Goal: Task Accomplishment & Management: Manage account settings

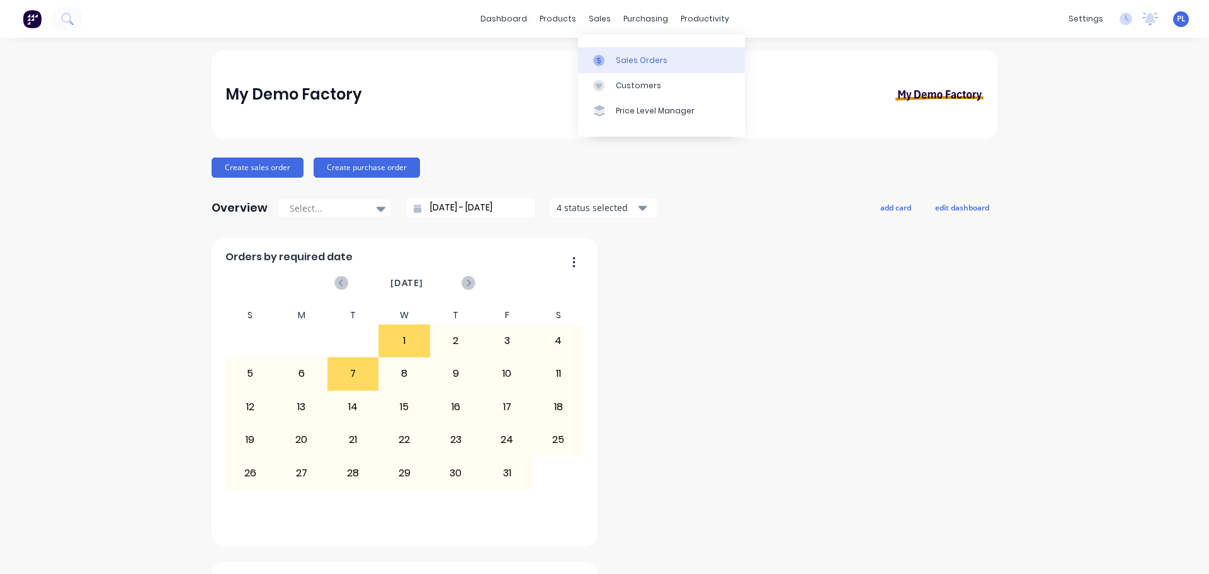
click at [636, 67] on link "Sales Orders" at bounding box center [661, 59] width 167 height 25
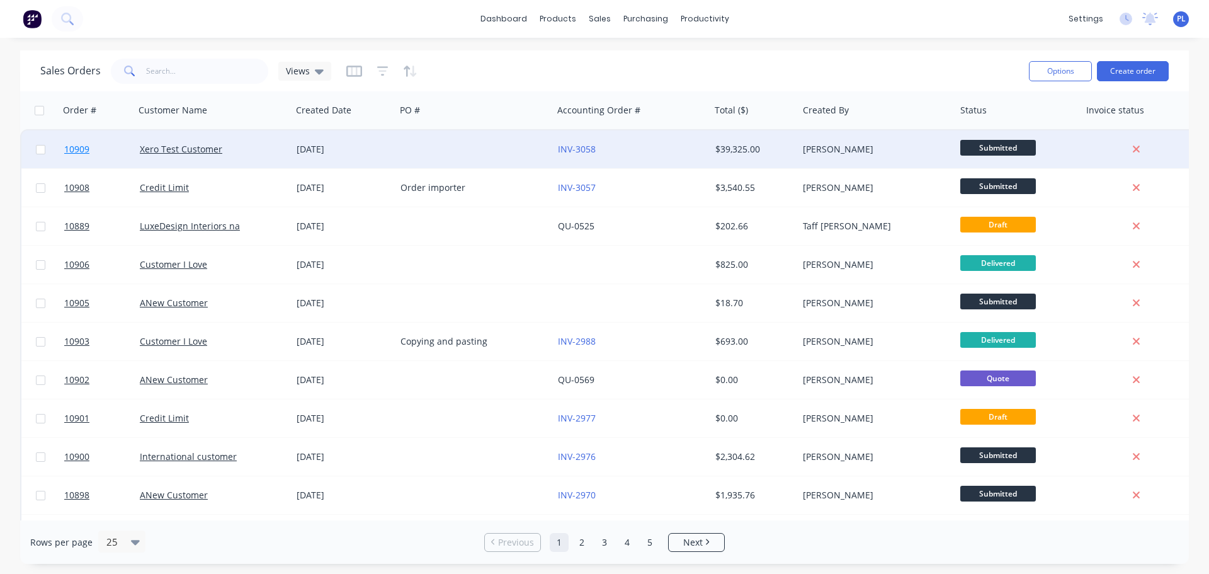
click at [83, 148] on span "10909" at bounding box center [76, 149] width 25 height 13
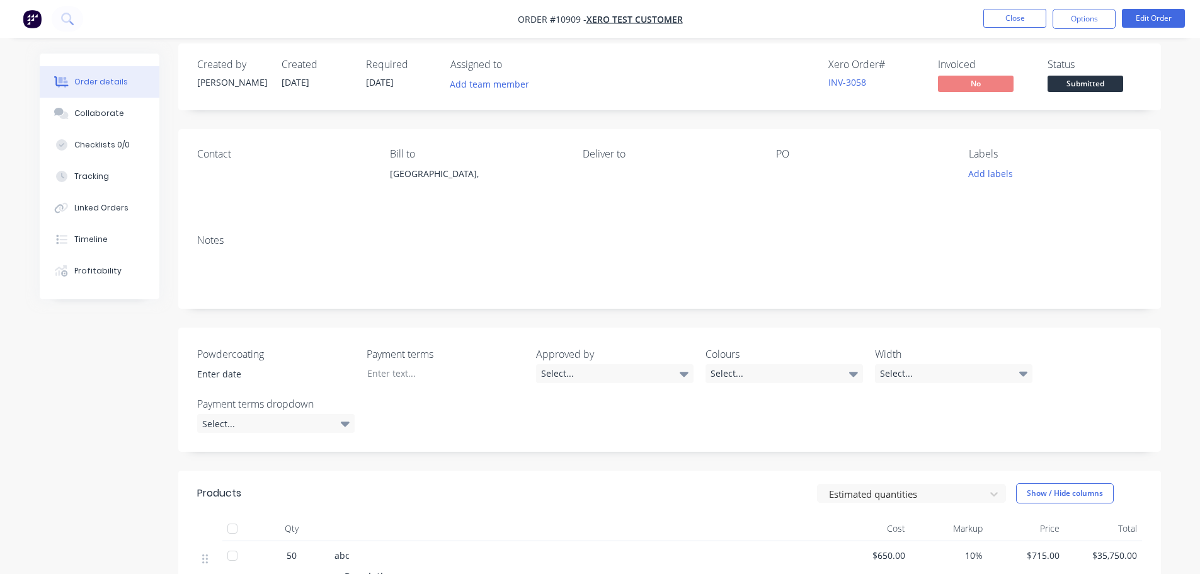
scroll to position [254, 0]
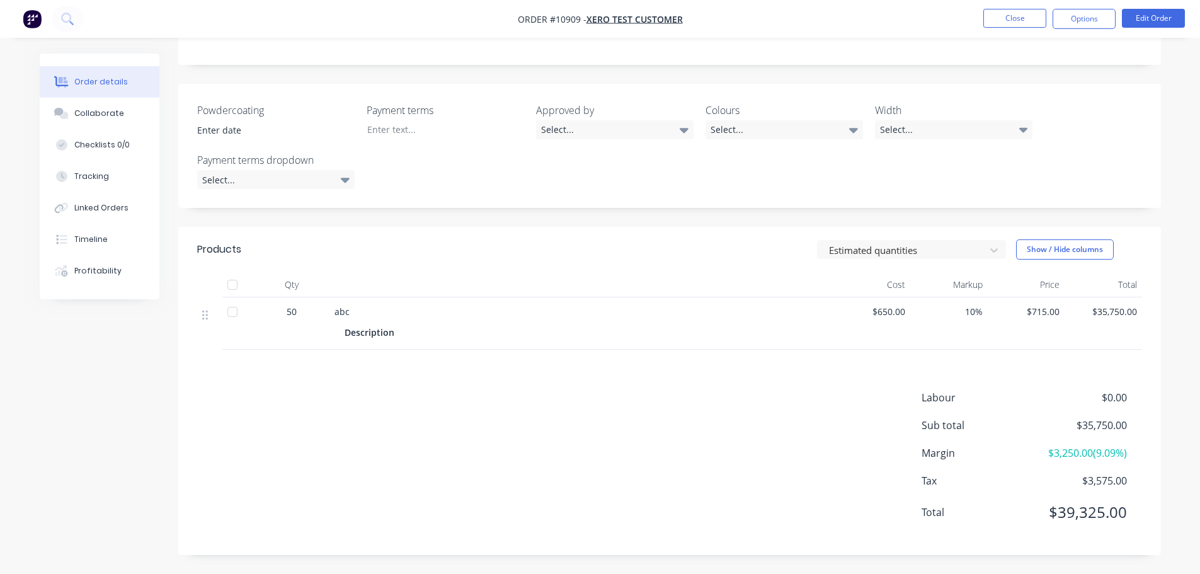
drag, startPoint x: 528, startPoint y: 258, endPoint x: 314, endPoint y: 317, distance: 221.6
click at [391, 323] on div "Description" at bounding box center [581, 331] width 494 height 21
drag, startPoint x: 968, startPoint y: 396, endPoint x: 1329, endPoint y: 391, distance: 361.0
click at [1200, 391] on html "Order #10909 - Xero Test Customer Close Options Edit Order Order details Collab…" at bounding box center [600, 160] width 1200 height 828
click at [966, 396] on span "Labour" at bounding box center [978, 397] width 112 height 15
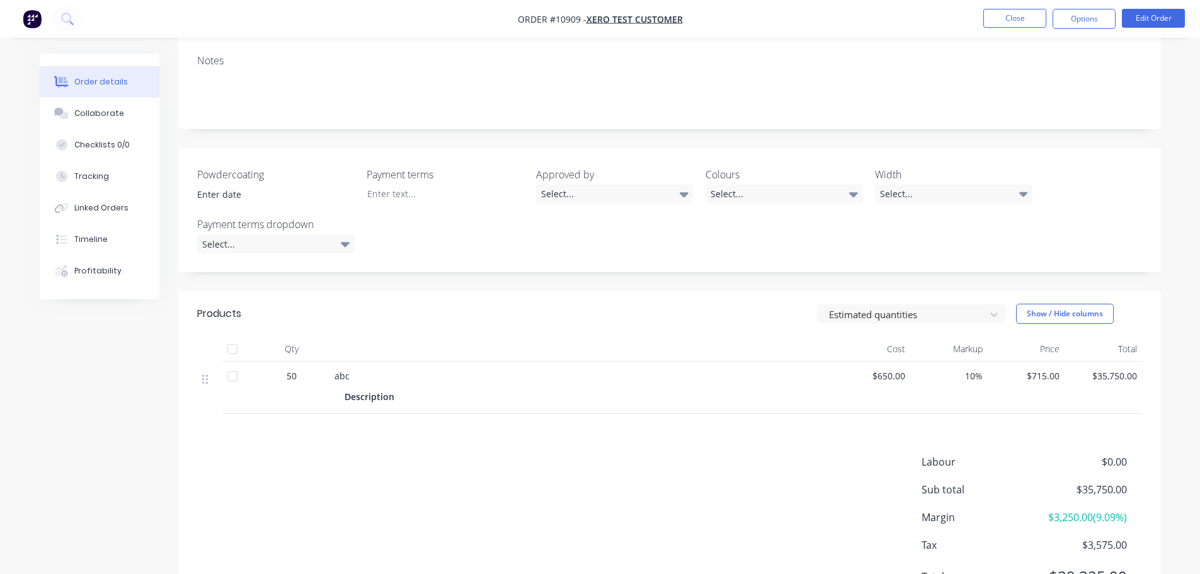
scroll to position [128, 0]
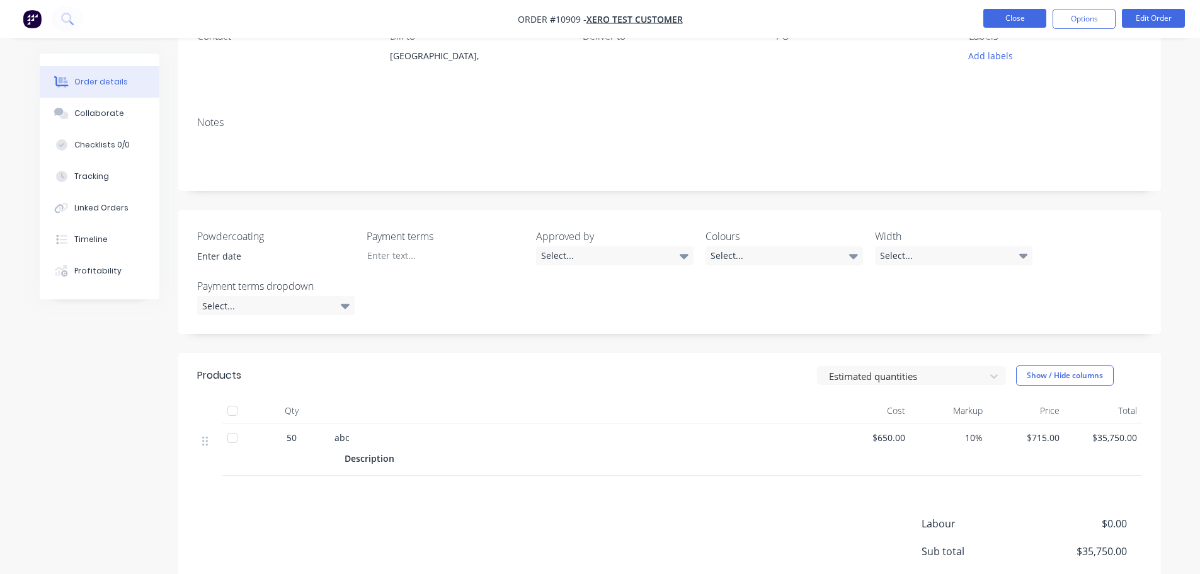
click at [1020, 13] on button "Close" at bounding box center [1014, 18] width 63 height 19
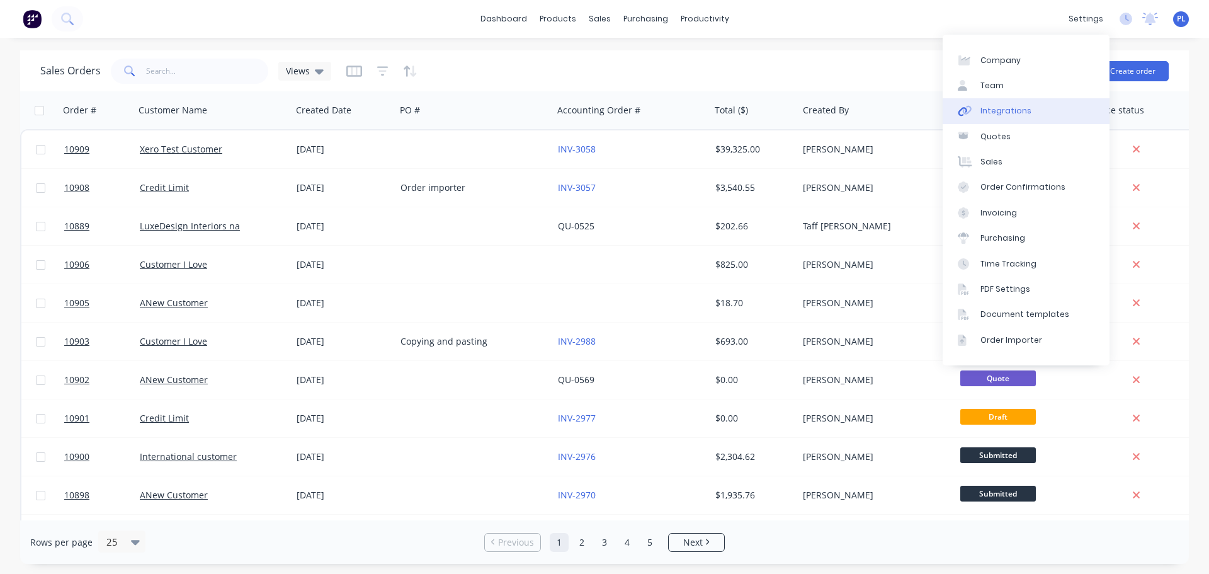
click at [985, 108] on div "Integrations" at bounding box center [1006, 110] width 51 height 11
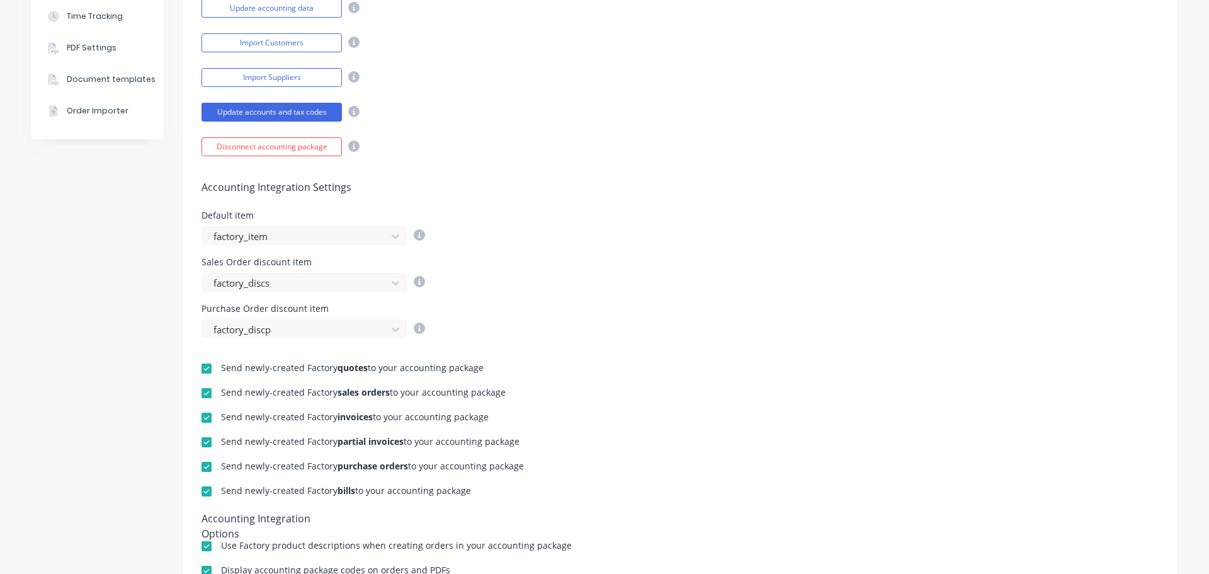
scroll to position [315, 0]
click at [240, 240] on div at bounding box center [296, 236] width 168 height 16
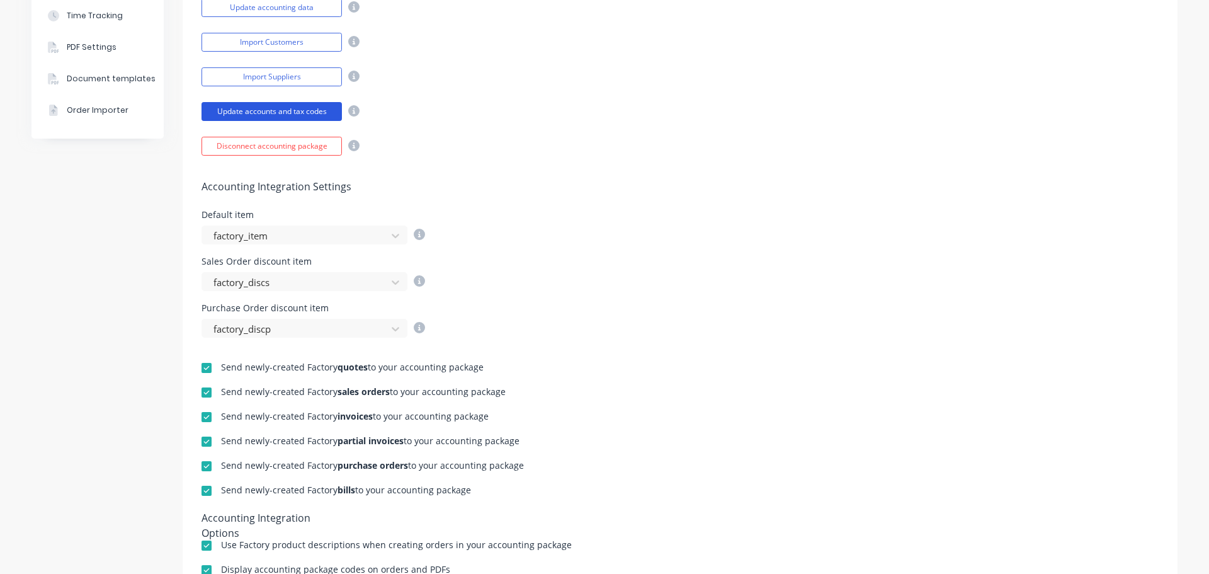
click at [295, 105] on button "Update accounts and tax codes" at bounding box center [272, 111] width 140 height 19
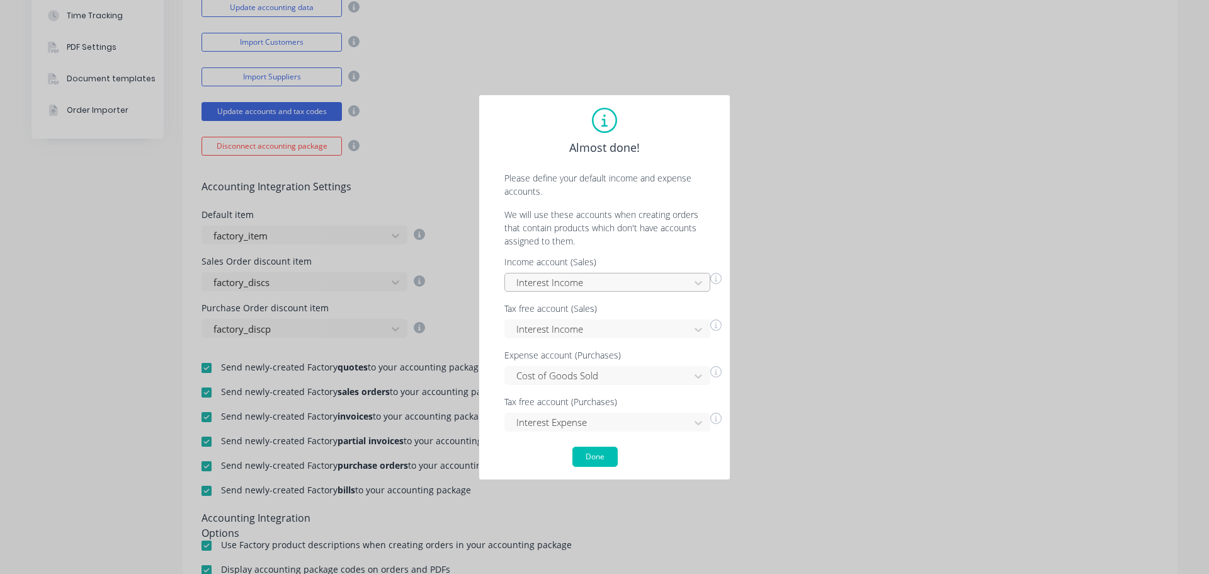
click at [540, 286] on div at bounding box center [599, 283] width 168 height 16
click at [478, 449] on div "Almost done! Please define your default income and expense accounts. We will us…" at bounding box center [604, 287] width 1209 height 574
click at [592, 292] on div "Income account (Sales) Interest Income Tax free account (Sales) Interest Income…" at bounding box center [605, 345] width 226 height 174
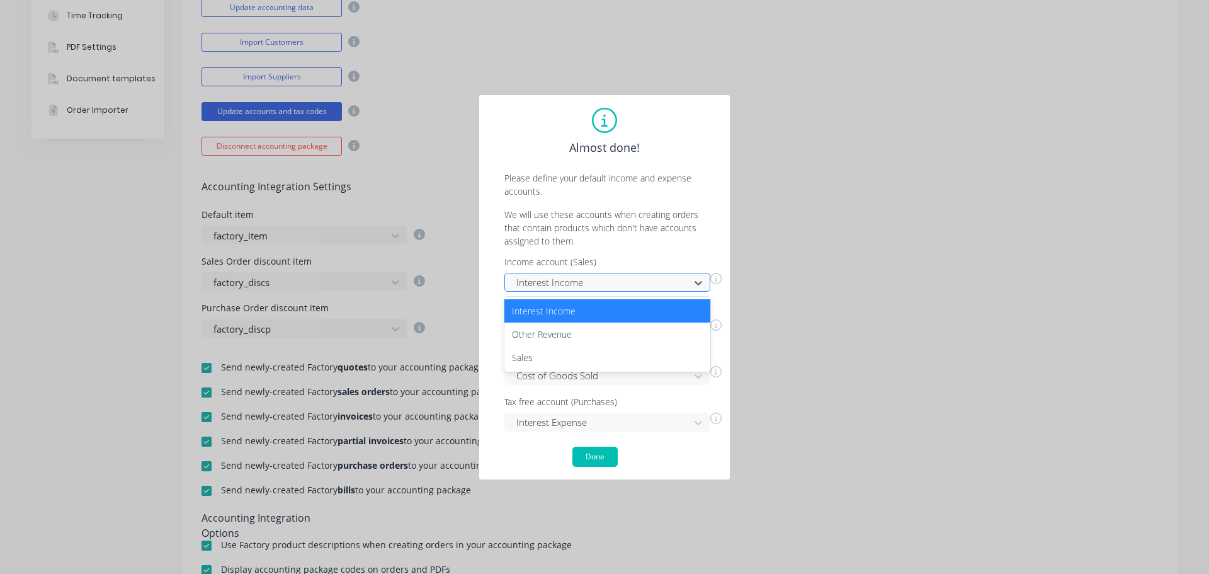
click at [532, 284] on div at bounding box center [599, 283] width 168 height 16
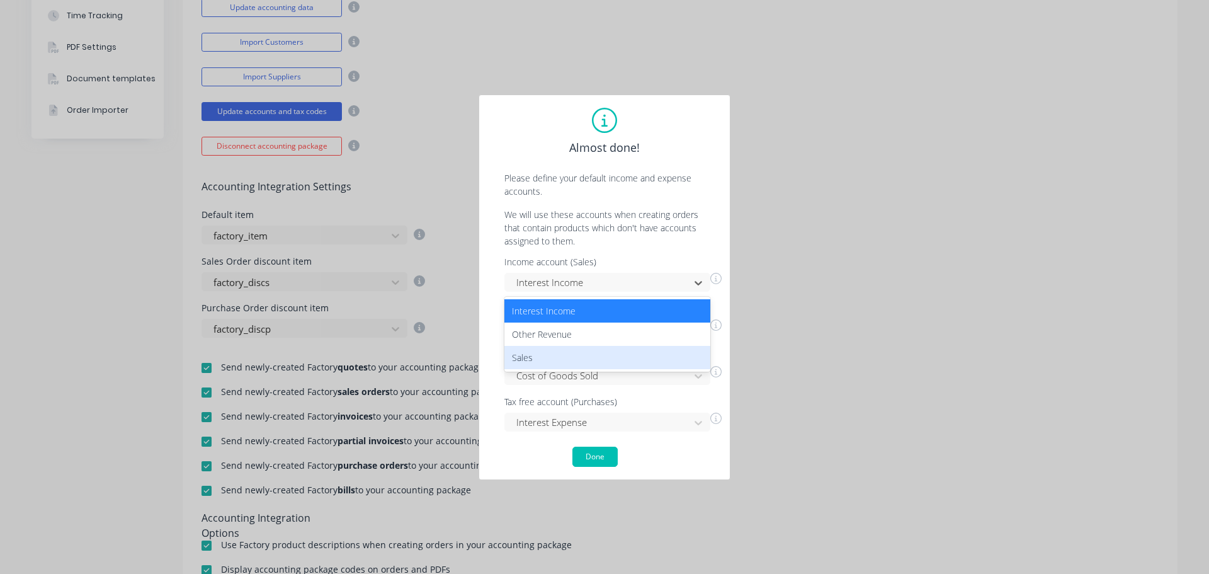
click at [533, 359] on div "Sales" at bounding box center [608, 357] width 206 height 23
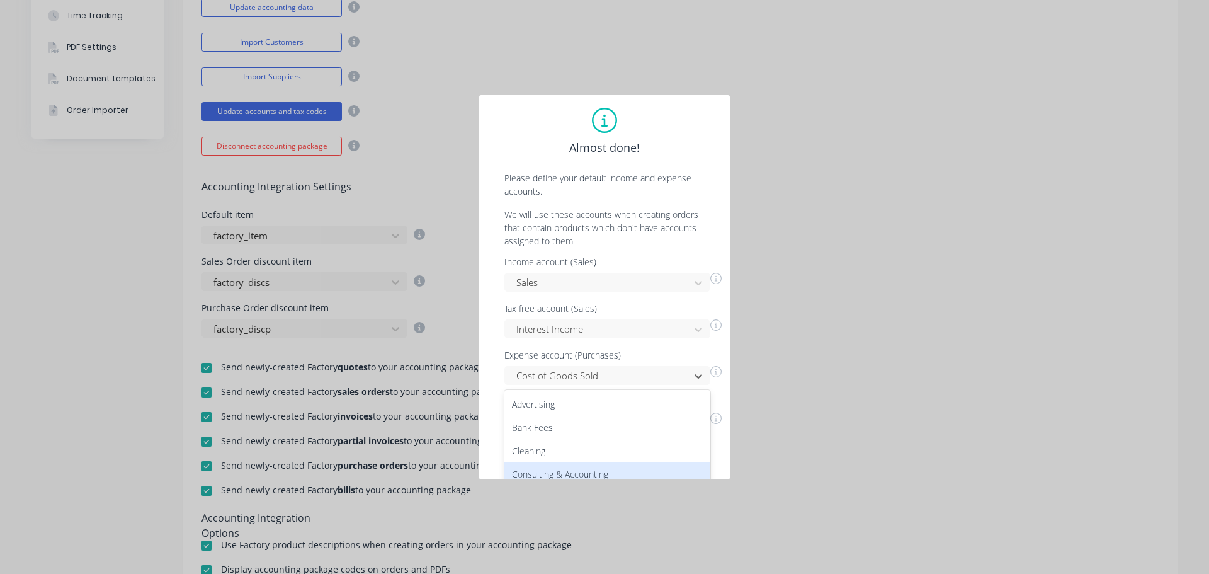
scroll to position [100, 0]
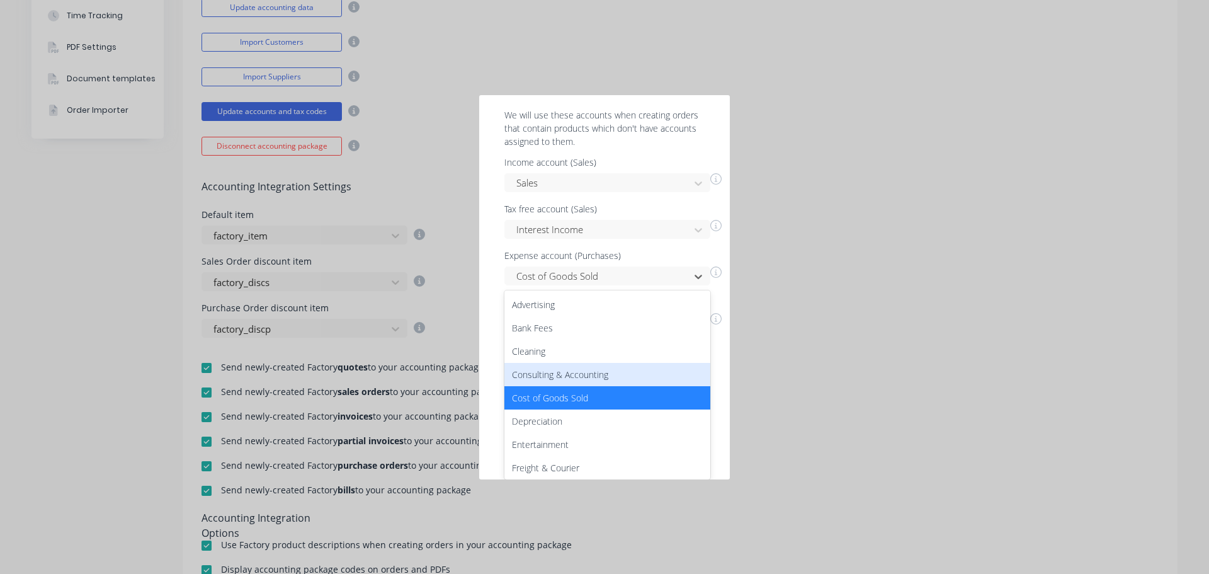
click at [552, 285] on div "27 results available. Use Up and Down to choose options, press Enter to select …" at bounding box center [608, 275] width 206 height 19
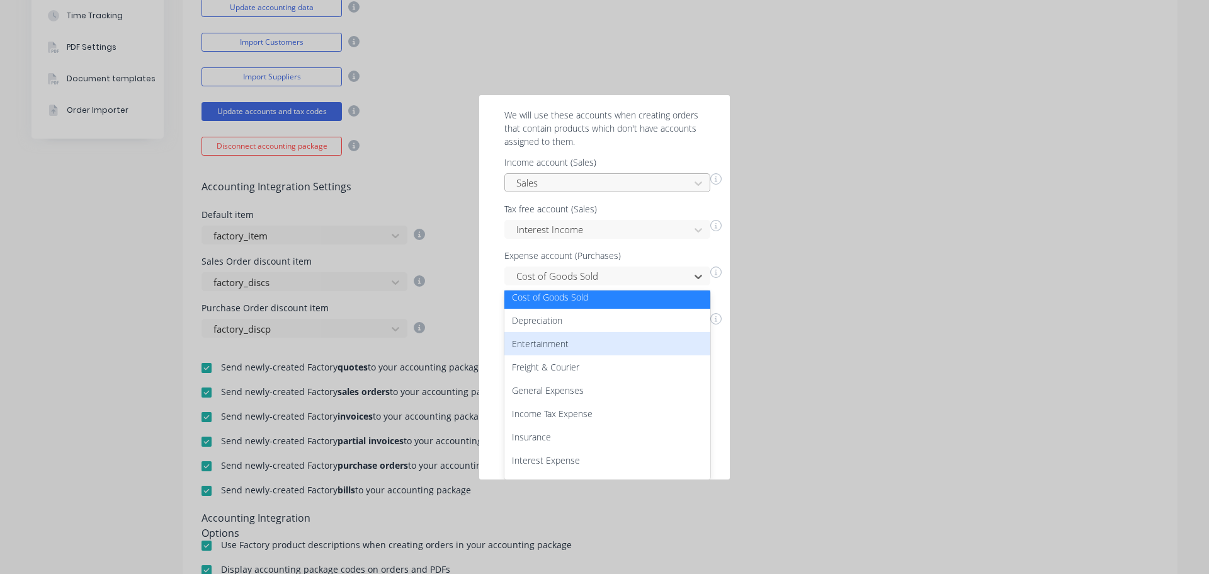
scroll to position [126, 0]
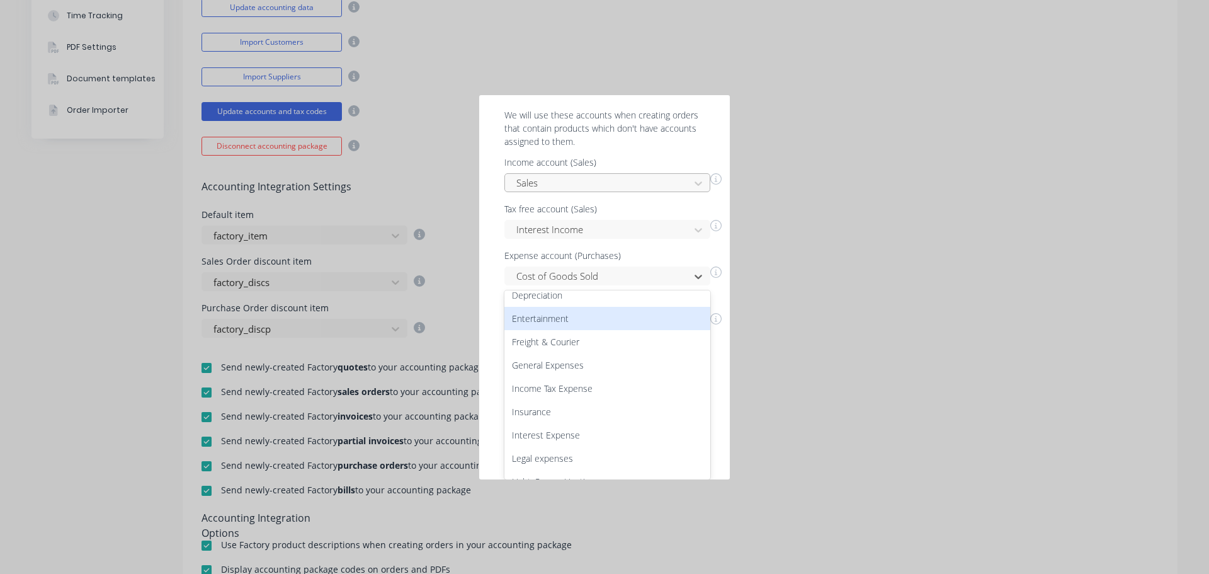
click at [634, 176] on div "Almost done! Please define your default income and expense accounts. We will us…" at bounding box center [605, 187] width 226 height 359
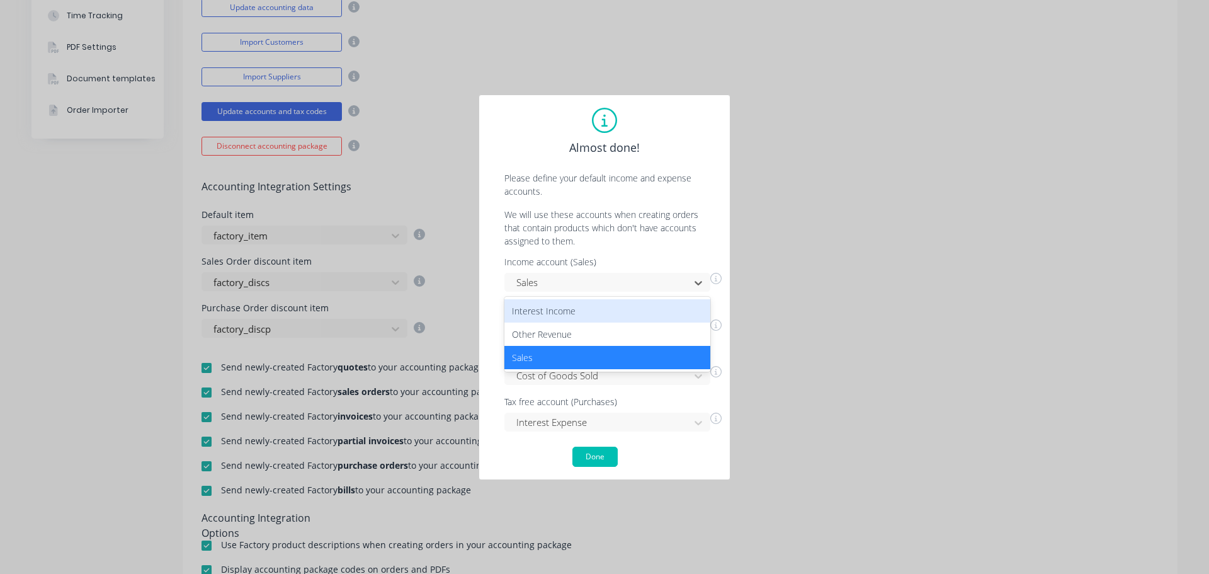
click at [582, 192] on p "Please define your default income and expense accounts." at bounding box center [605, 184] width 226 height 26
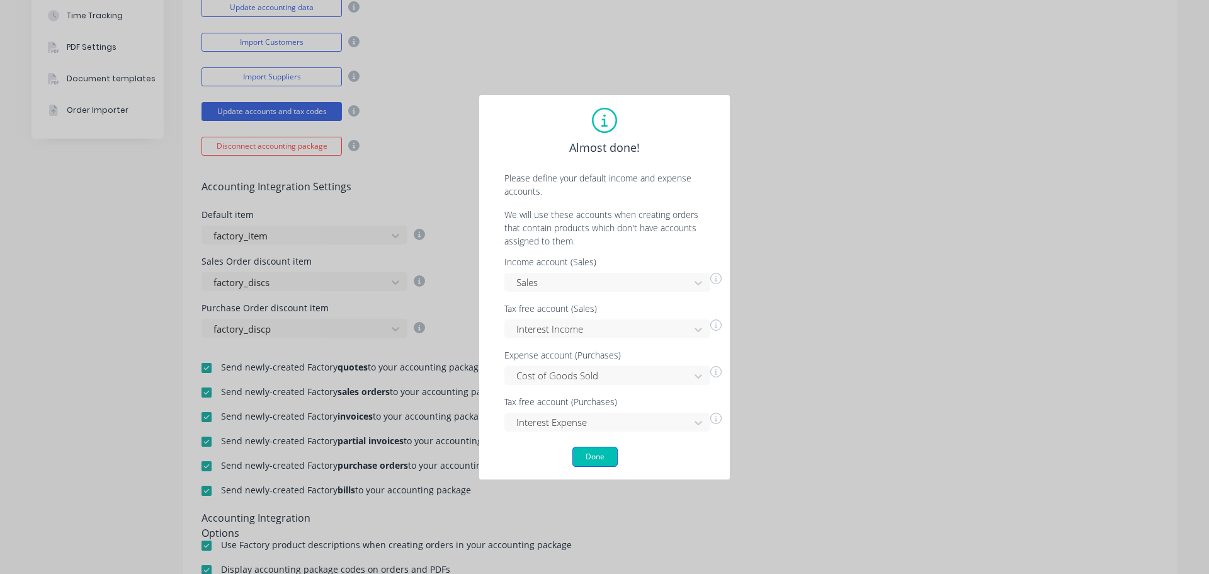
click at [592, 456] on button "Done" at bounding box center [595, 457] width 45 height 20
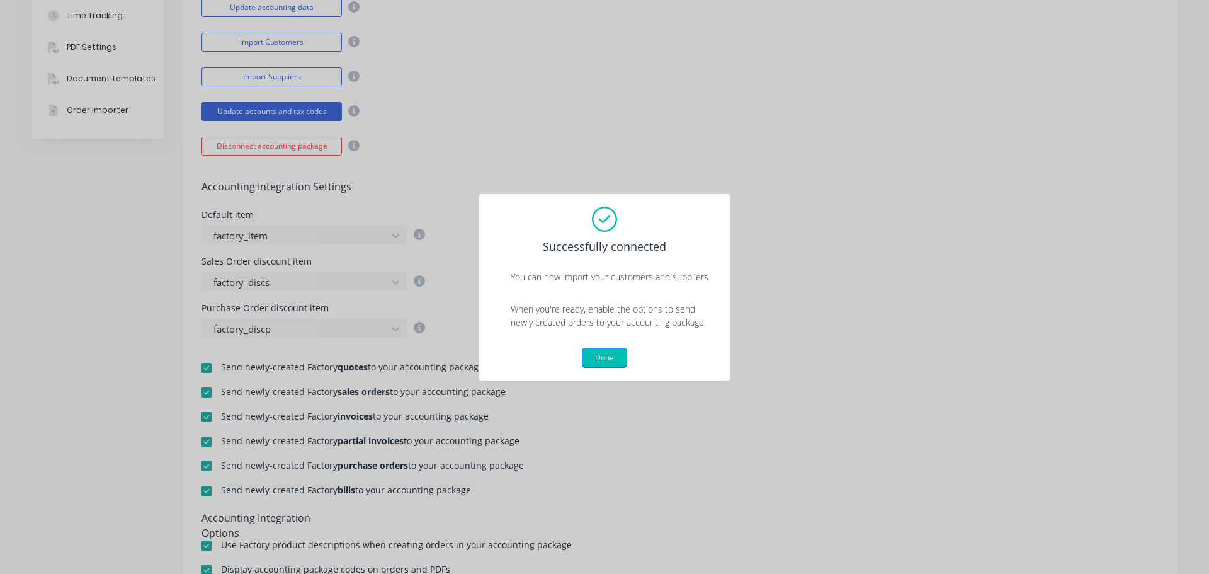
click at [602, 360] on button "Done" at bounding box center [604, 358] width 45 height 20
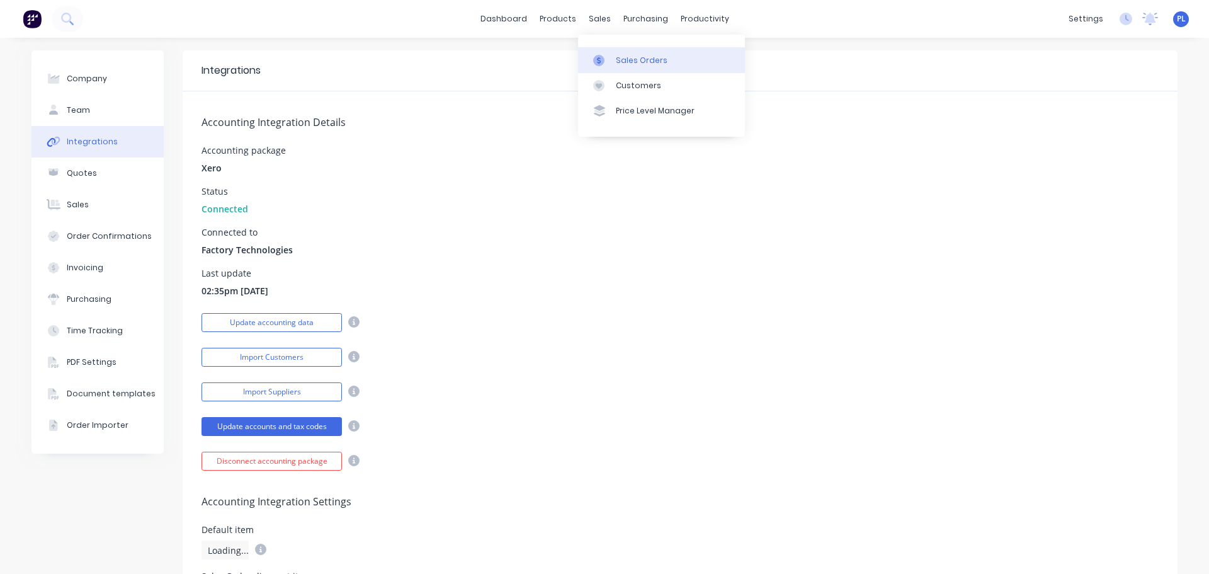
click at [630, 60] on div "Sales Orders" at bounding box center [642, 60] width 52 height 11
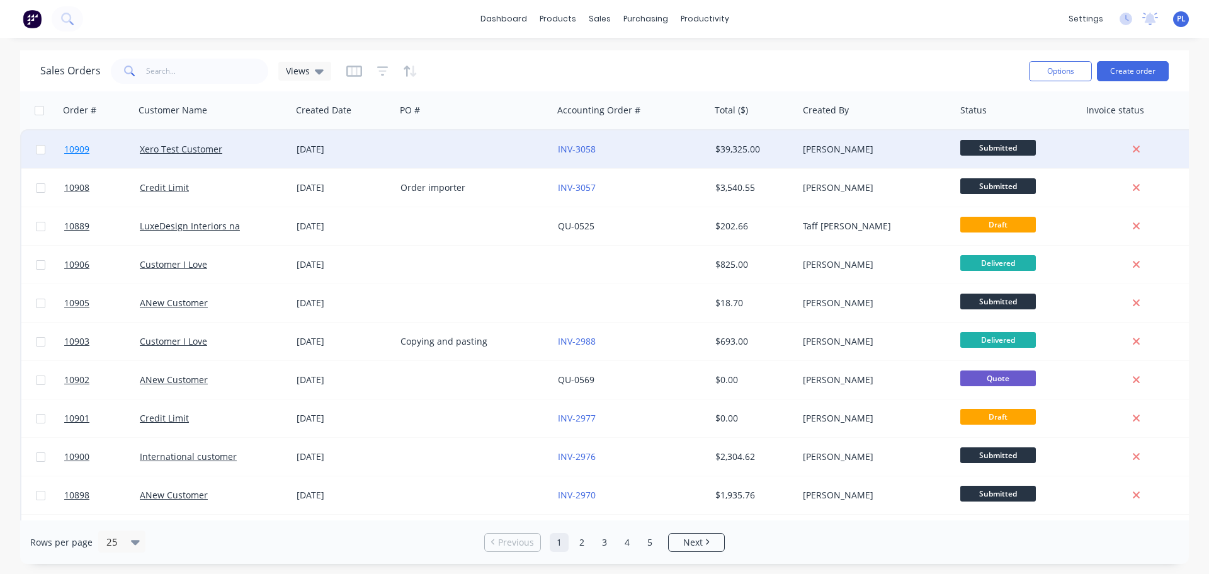
click at [77, 146] on span "10909" at bounding box center [76, 149] width 25 height 13
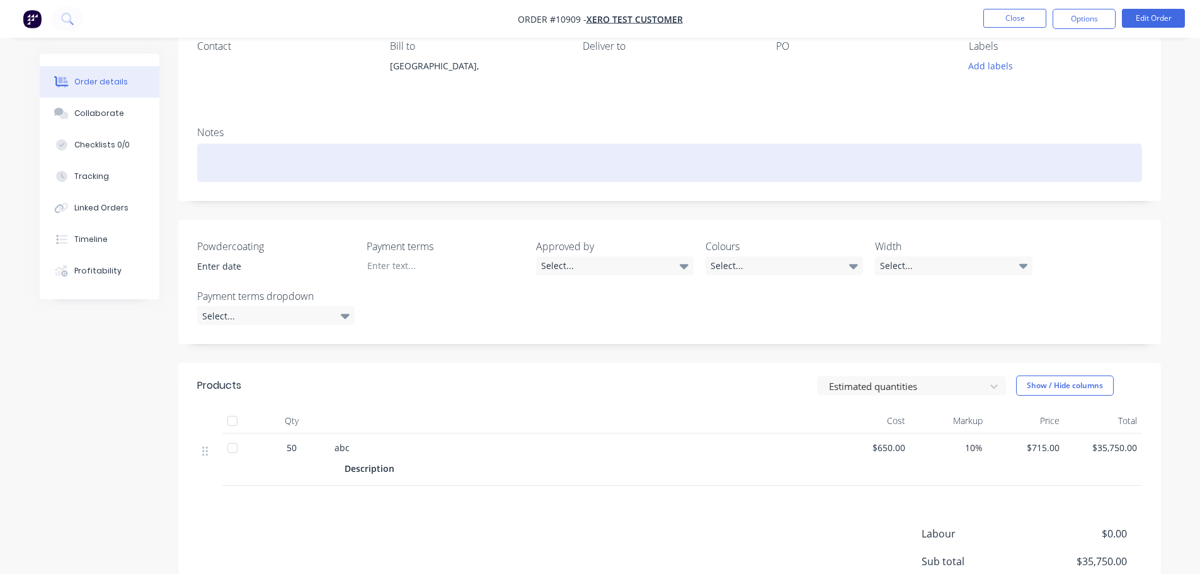
scroll to position [254, 0]
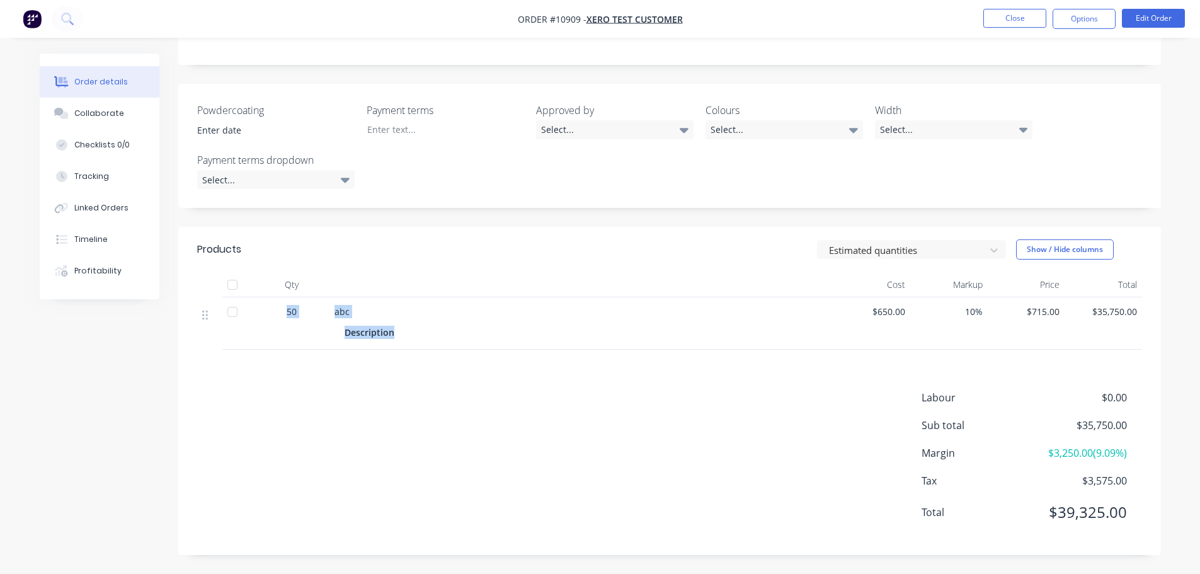
drag, startPoint x: 292, startPoint y: 307, endPoint x: 583, endPoint y: 339, distance: 292.8
click at [572, 339] on div "50 abc Description $650.00 10% $715.00 $35,750.00" at bounding box center [669, 323] width 945 height 52
click at [1095, 14] on button "Options" at bounding box center [1084, 19] width 63 height 20
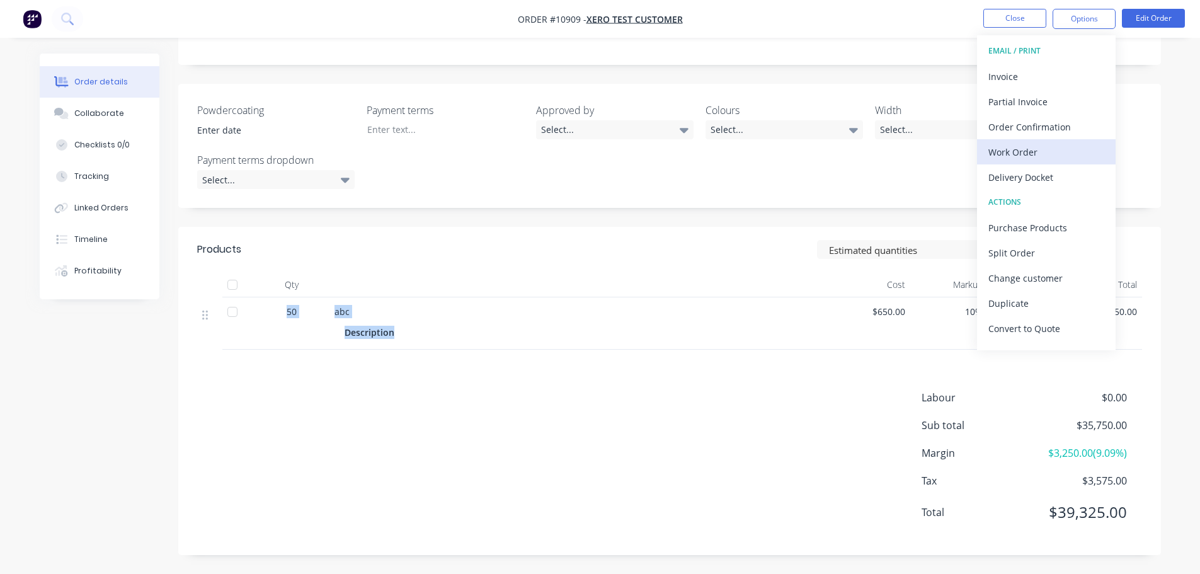
click at [1009, 148] on div "Work Order" at bounding box center [1046, 152] width 116 height 18
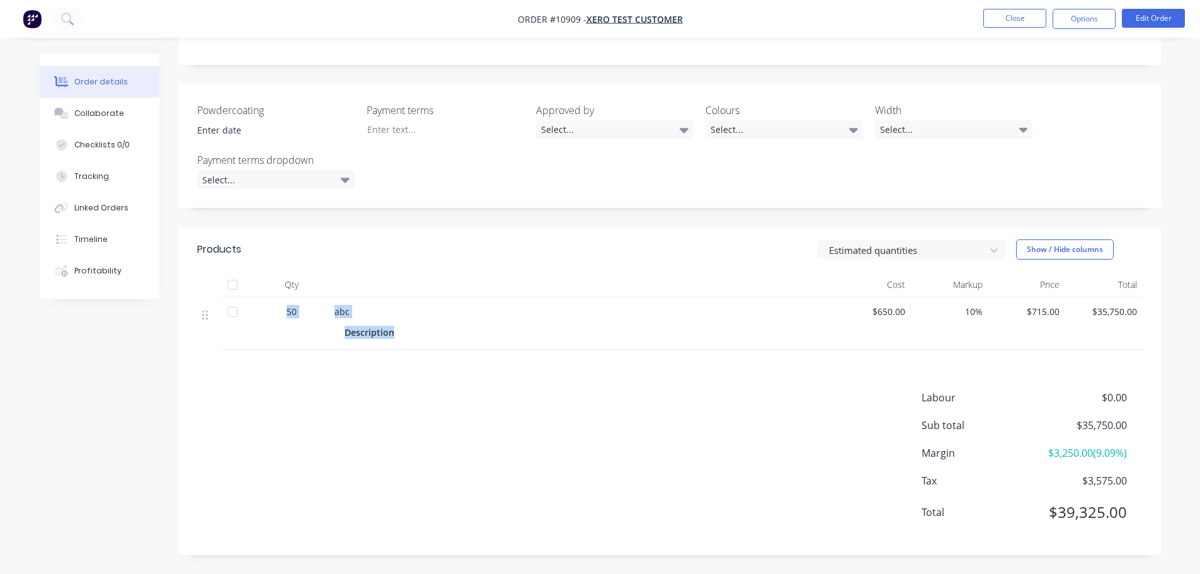
click at [682, 340] on div "Description" at bounding box center [582, 332] width 474 height 18
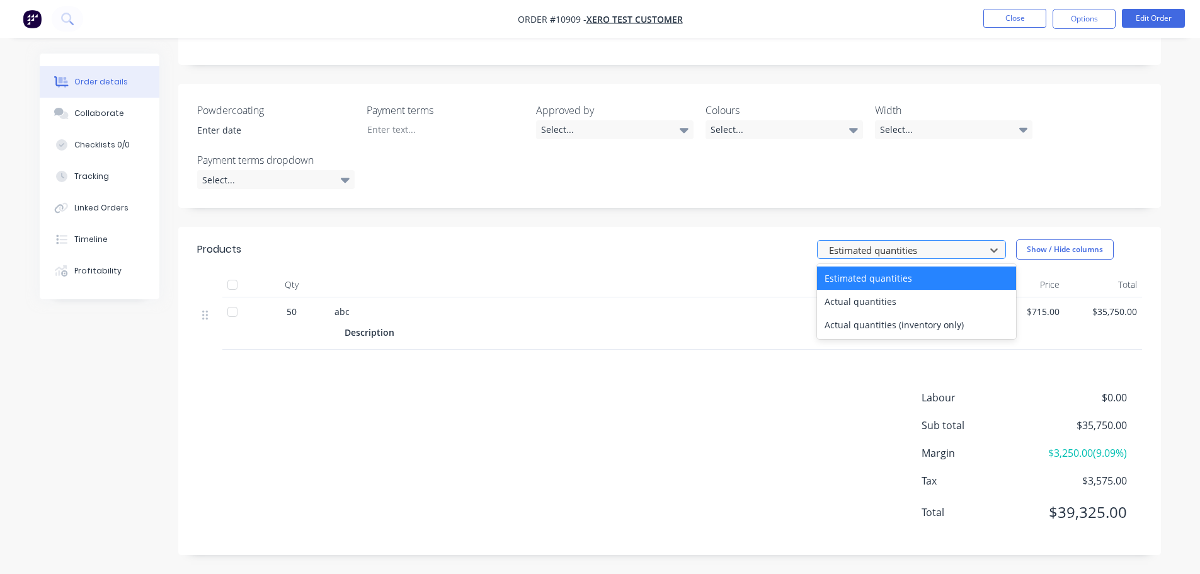
click at [830, 257] on div "Estimated quantities" at bounding box center [903, 250] width 159 height 19
click at [614, 391] on div "Labour $0.00 Sub total $35,750.00 Margin $3,250.00 ( 9.09 %) Tax $3,575.00 Tota…" at bounding box center [669, 463] width 945 height 146
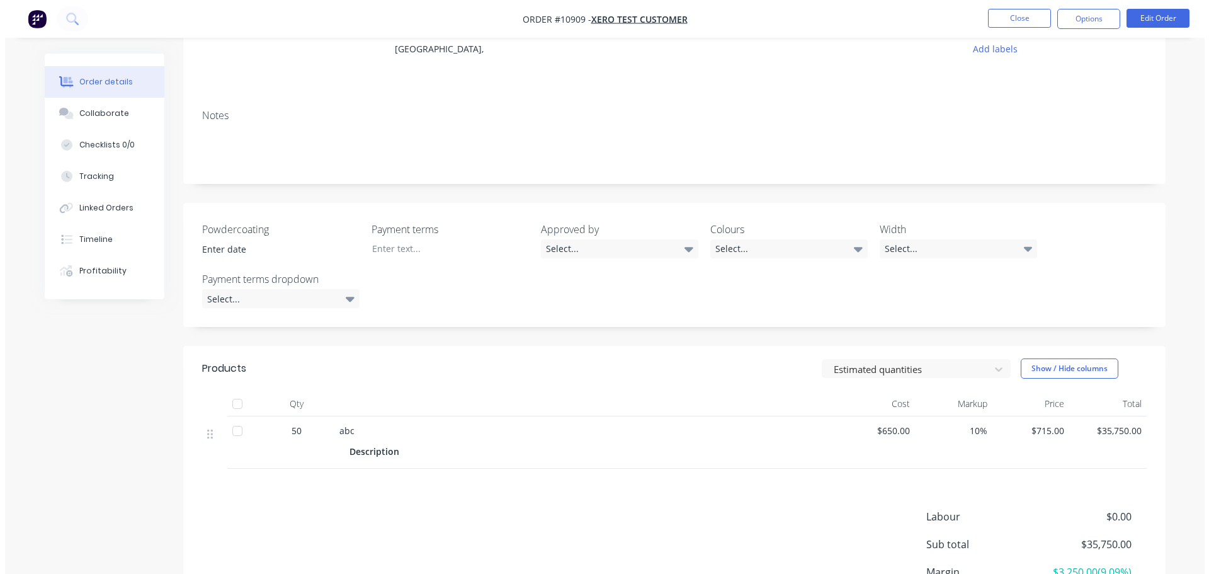
scroll to position [0, 0]
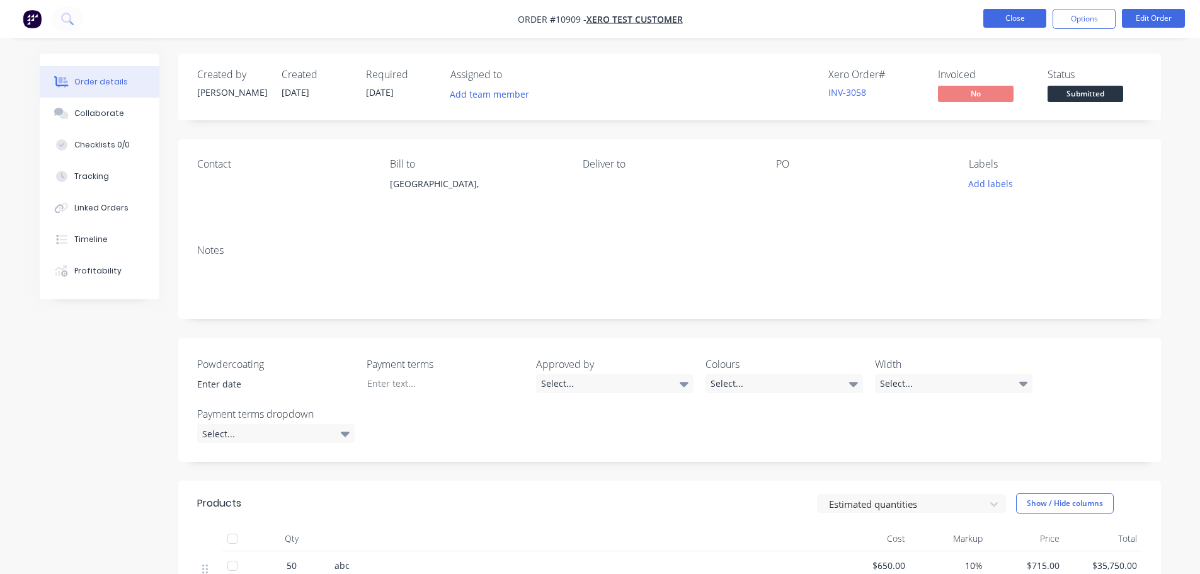
click at [1001, 16] on button "Close" at bounding box center [1014, 18] width 63 height 19
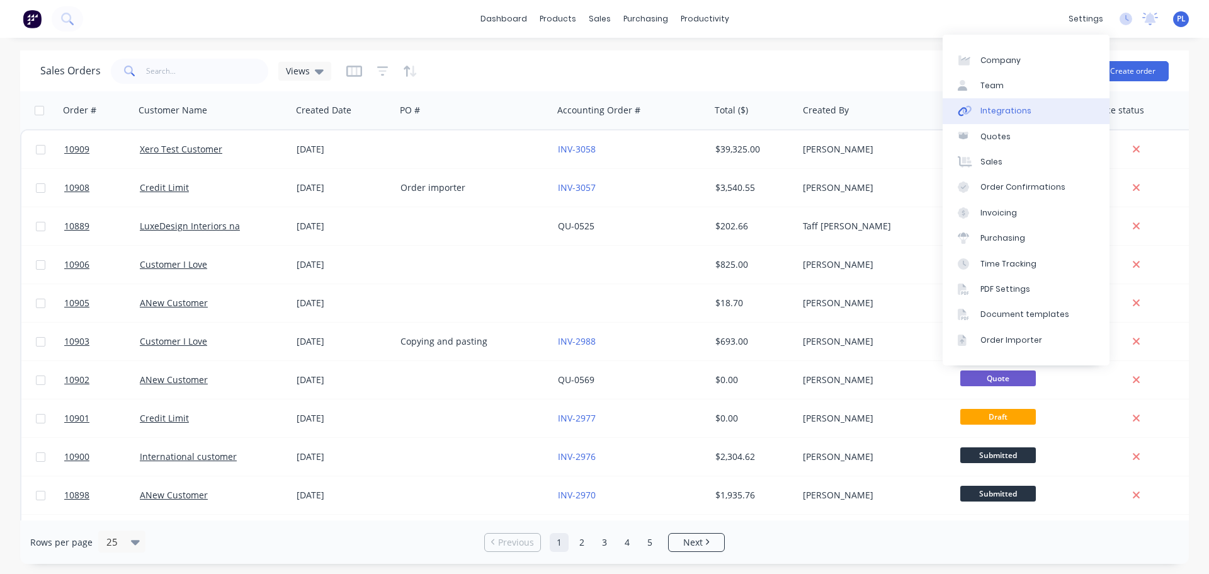
click at [980, 103] on link "Integrations" at bounding box center [1026, 110] width 167 height 25
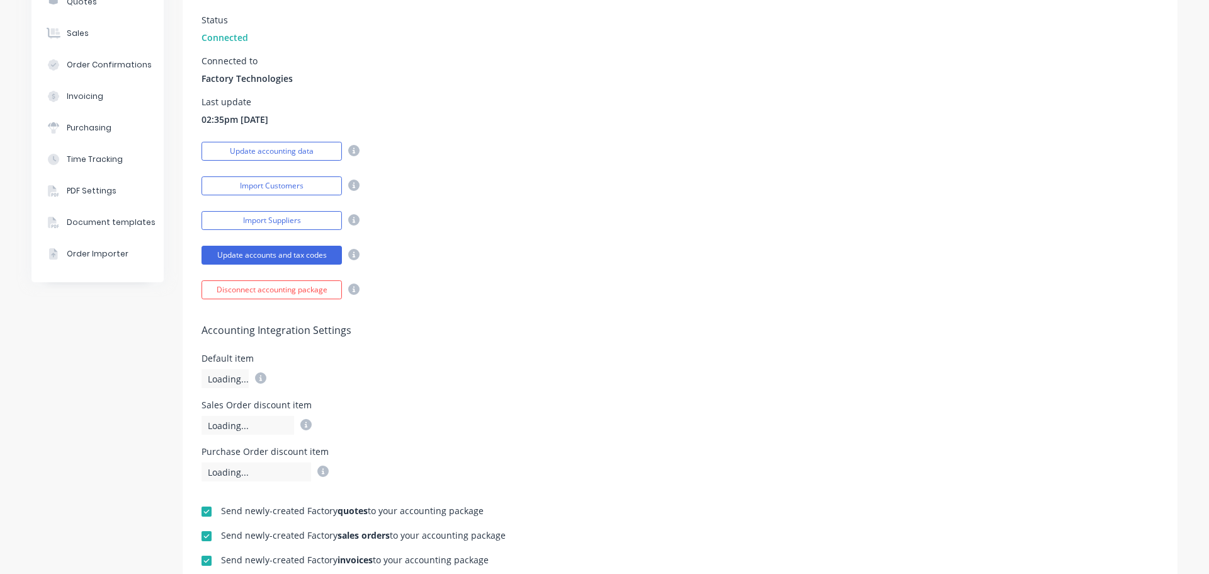
scroll to position [378, 0]
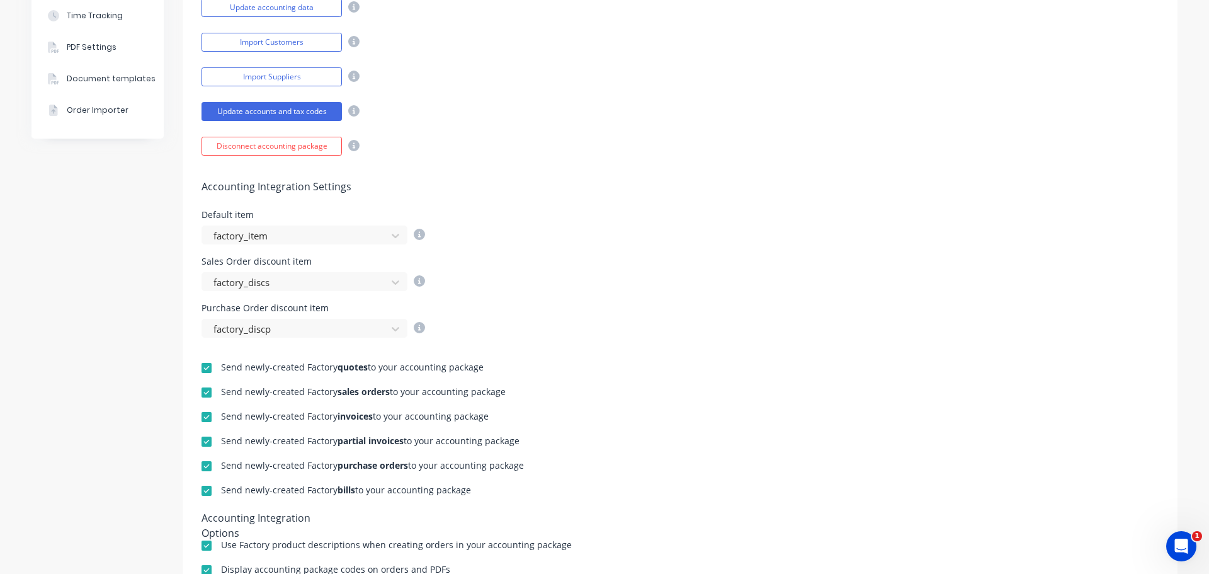
click at [687, 266] on div "Sales Order discount item factory_discs" at bounding box center [680, 274] width 957 height 34
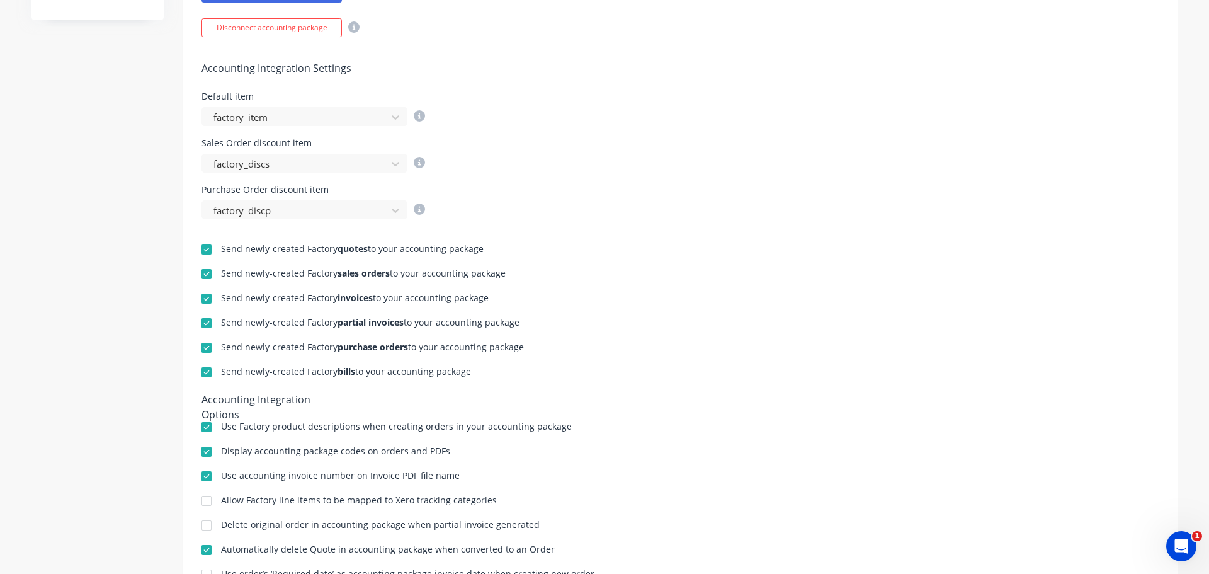
scroll to position [491, 0]
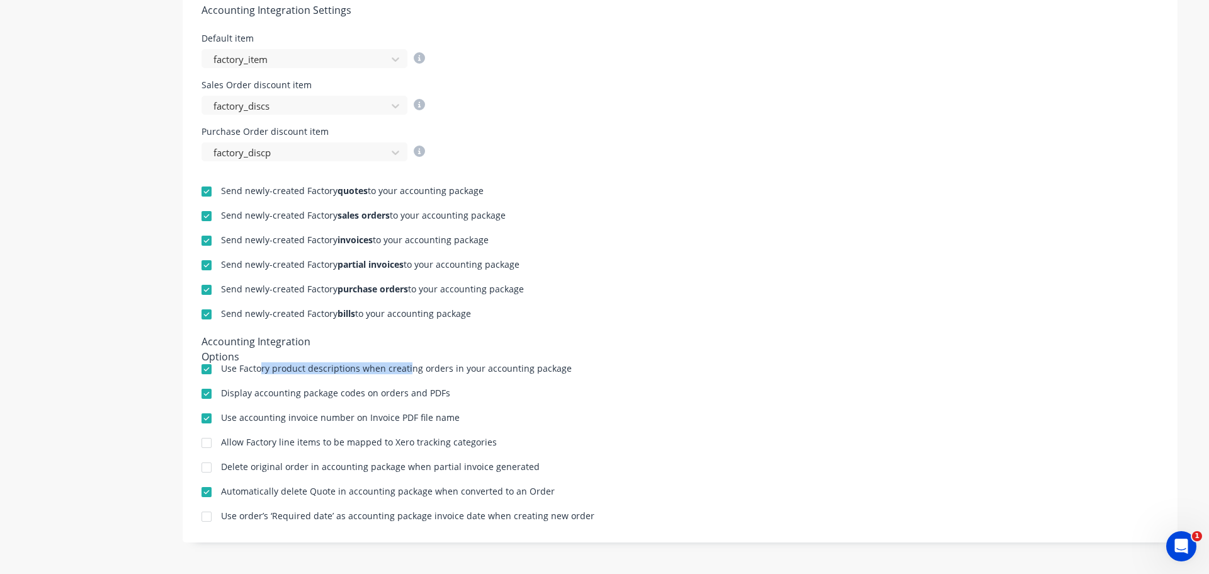
drag, startPoint x: 403, startPoint y: 370, endPoint x: 716, endPoint y: 365, distance: 313.1
click at [564, 370] on div "Use Factory product descriptions when creating orders in your accounting package" at bounding box center [680, 370] width 957 height 12
click at [733, 397] on div "Display accounting package codes on orders and PDFs" at bounding box center [680, 395] width 957 height 12
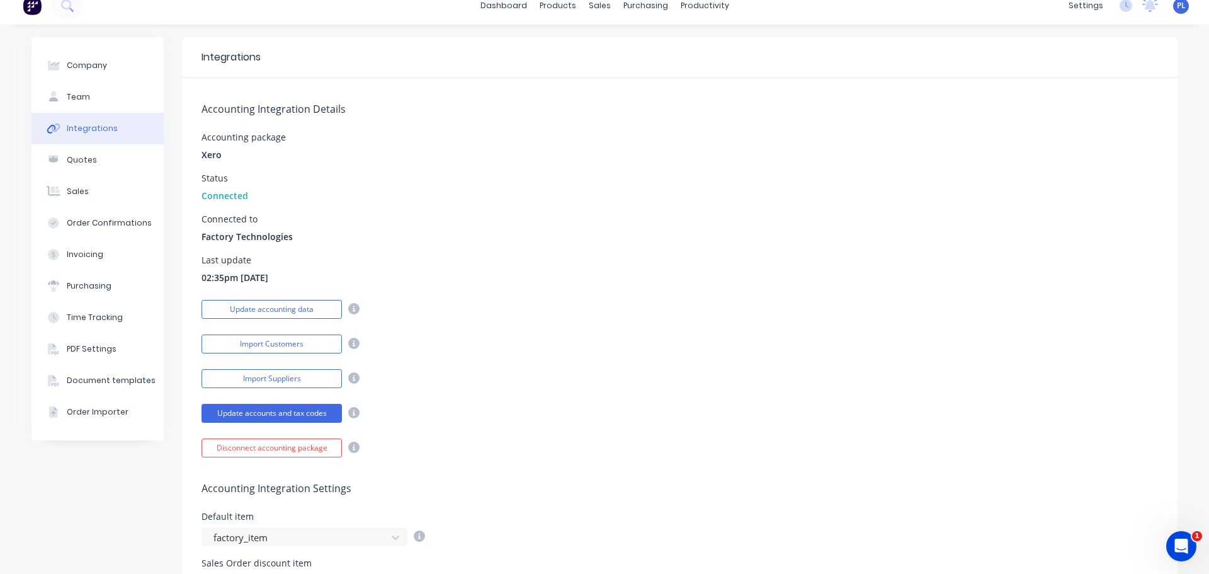
scroll to position [0, 0]
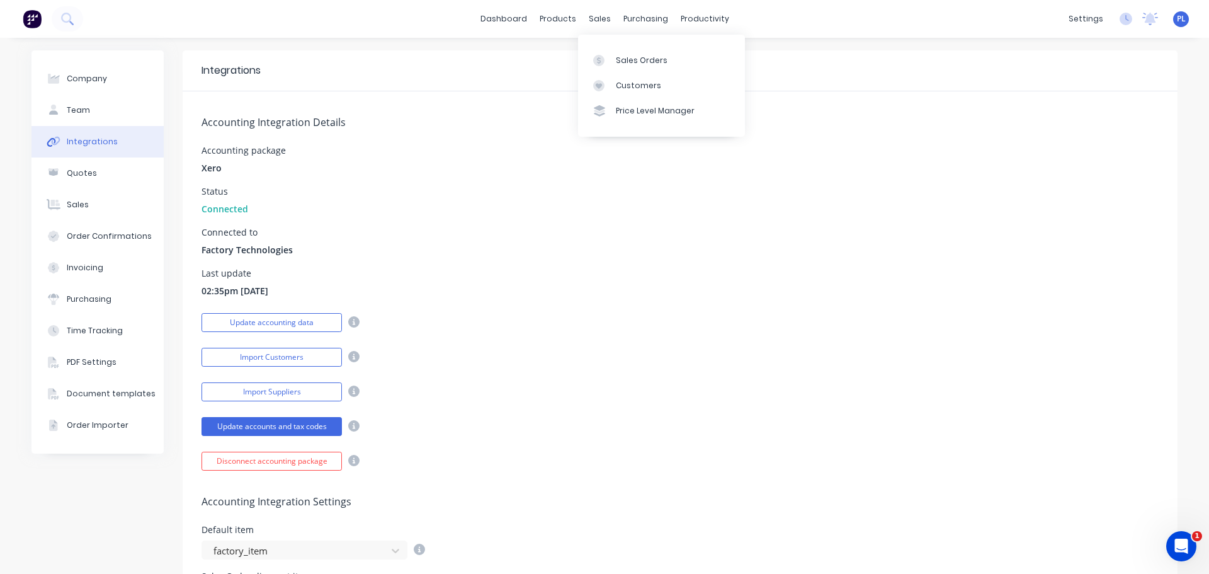
click at [589, 283] on div "Last update 02:35pm 07/10/25" at bounding box center [680, 283] width 957 height 28
click at [260, 324] on button "Update accounting data" at bounding box center [272, 322] width 140 height 19
click at [578, 225] on div "Accounting Integration Details Accounting package Xero Status Connected Connect…" at bounding box center [680, 280] width 995 height 379
click at [575, 220] on div "Accounting Integration Details Accounting package Xero Status Connected Connect…" at bounding box center [680, 280] width 995 height 379
click at [631, 62] on div "Sales Orders" at bounding box center [642, 60] width 52 height 11
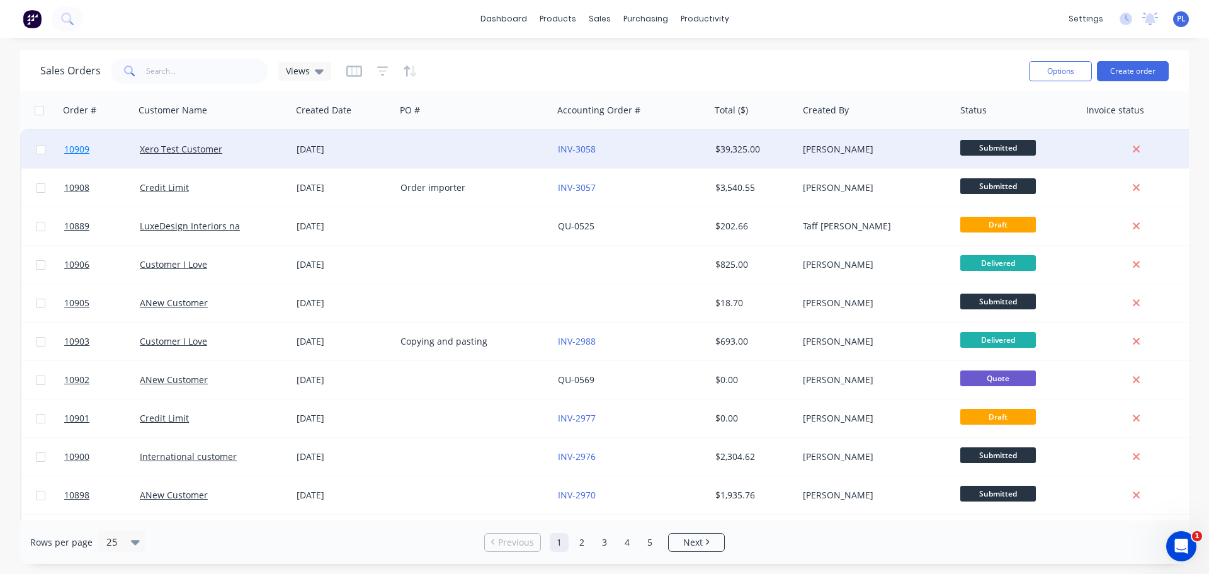
click at [72, 144] on span "10909" at bounding box center [76, 149] width 25 height 13
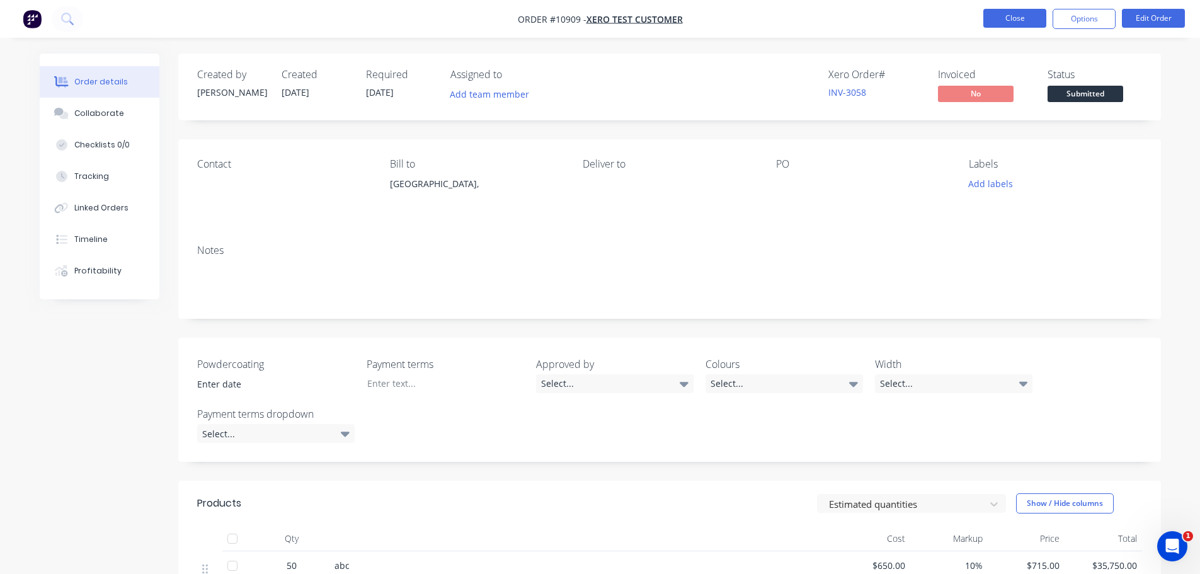
click at [1035, 18] on button "Close" at bounding box center [1014, 18] width 63 height 19
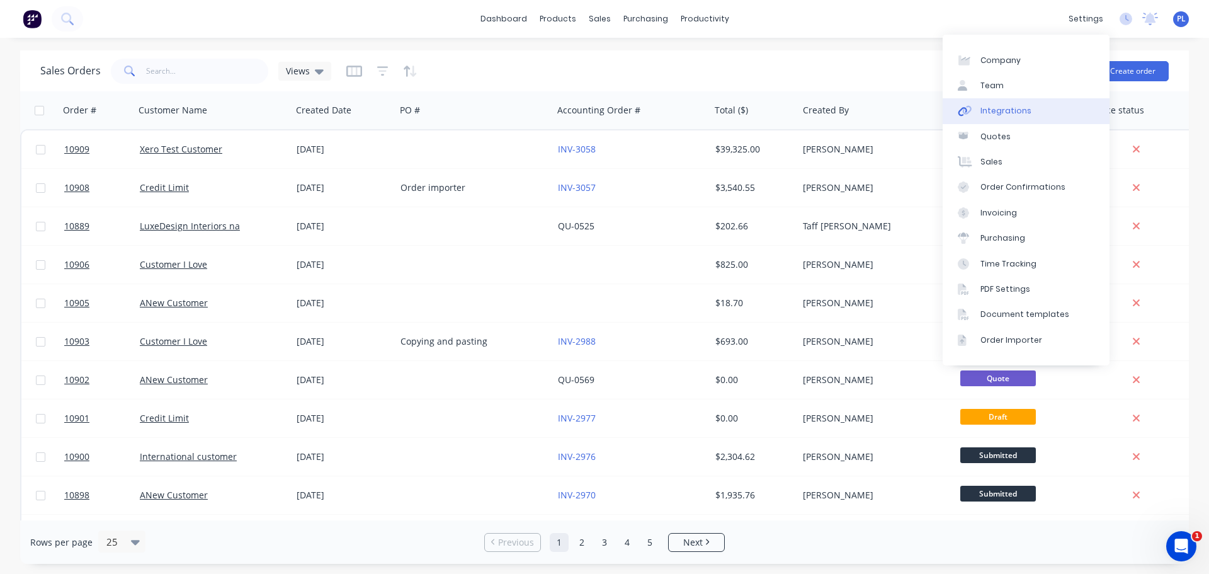
click at [1005, 105] on div "Integrations" at bounding box center [1006, 110] width 51 height 11
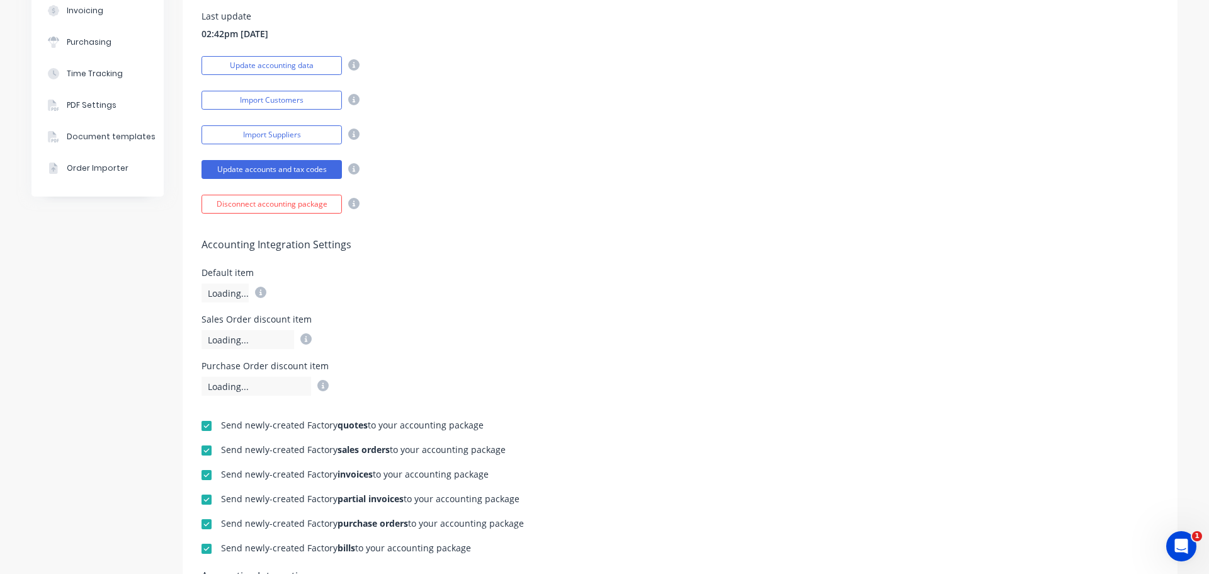
scroll to position [252, 0]
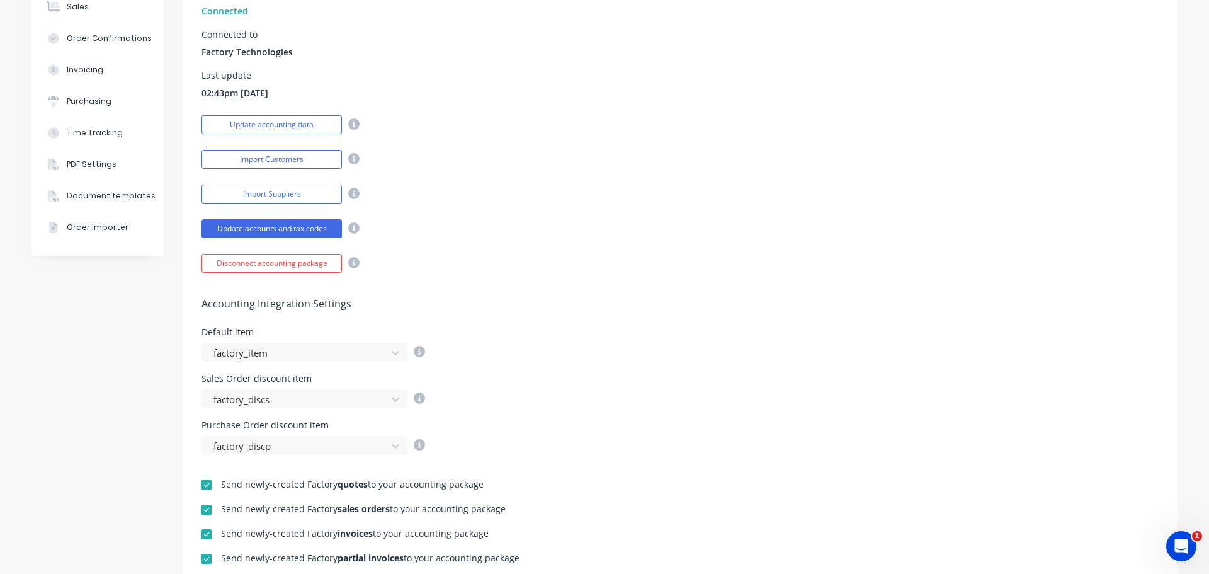
scroll to position [378, 0]
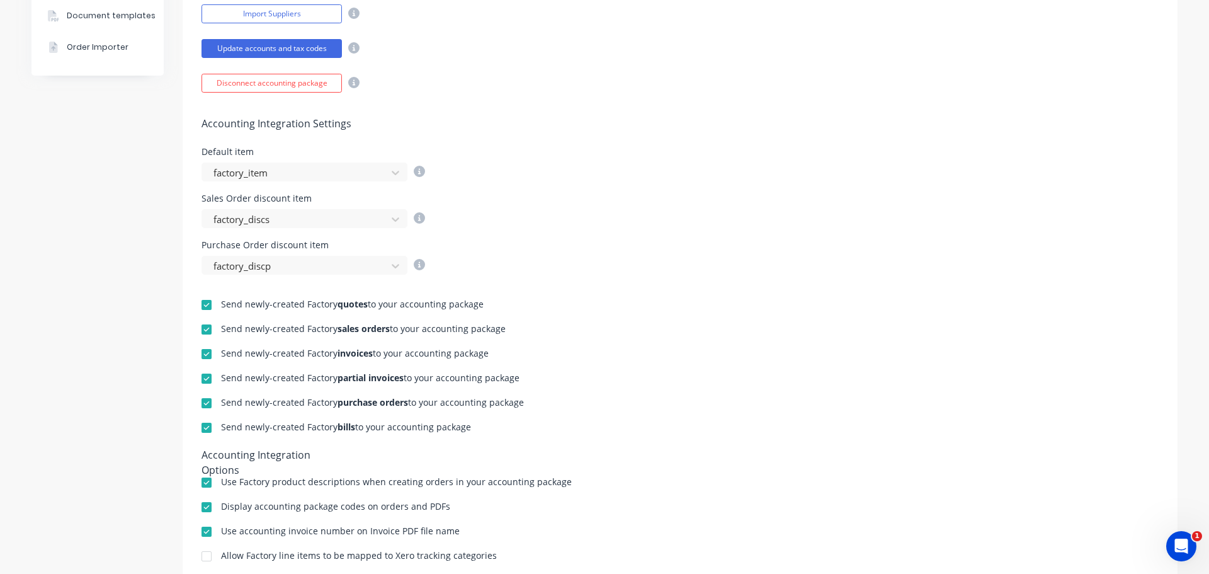
click at [852, 174] on div "Default item factory_item" at bounding box center [680, 164] width 957 height 34
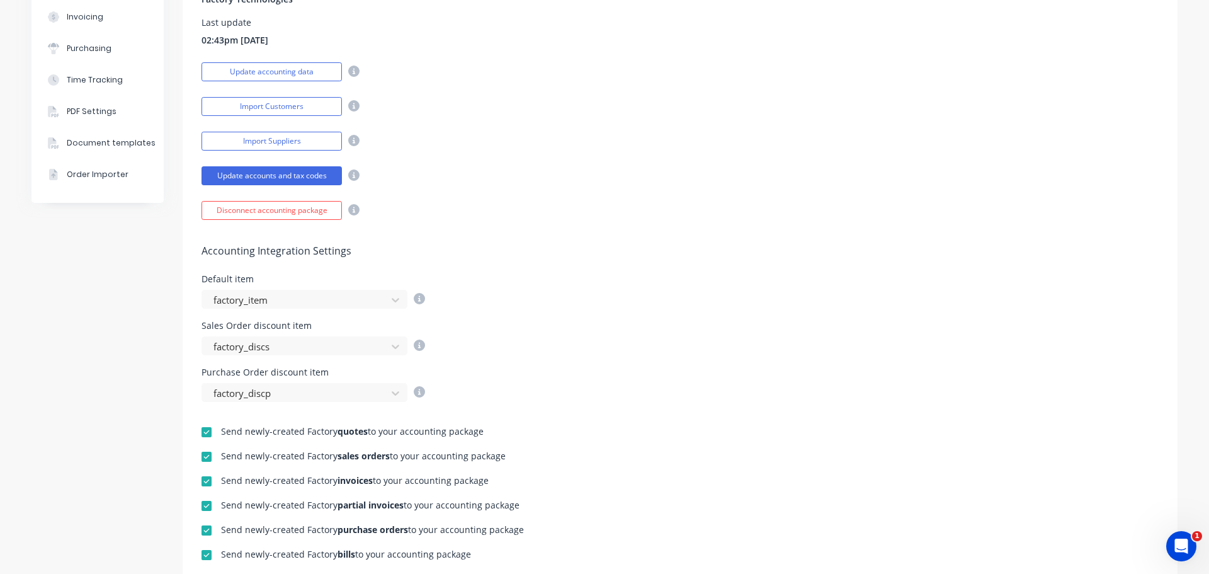
scroll to position [0, 0]
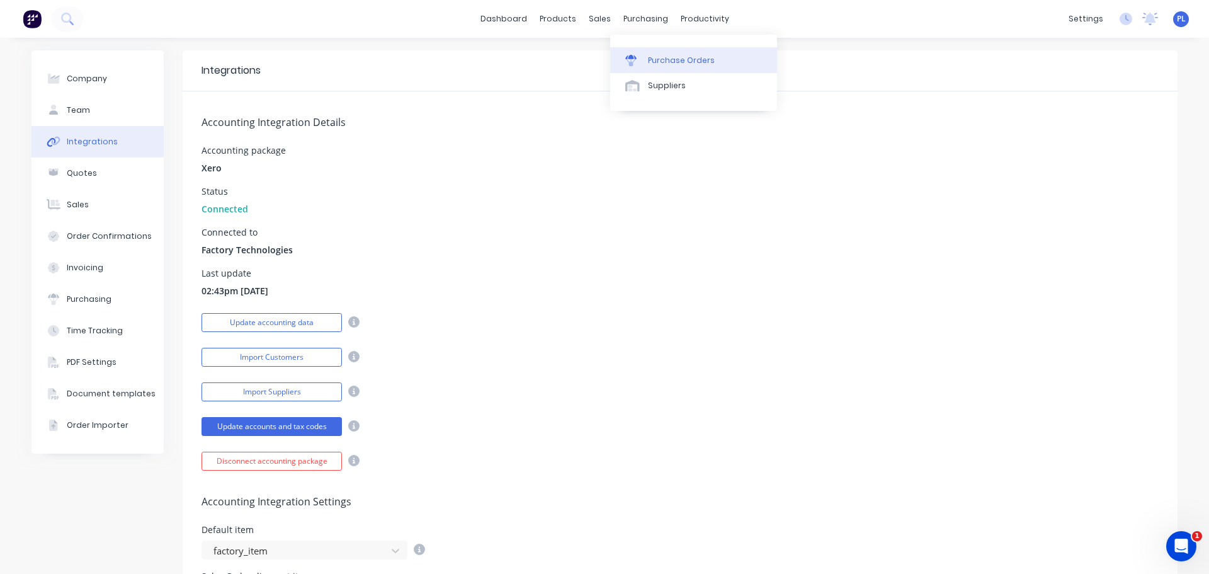
click at [655, 61] on div "Purchase Orders" at bounding box center [681, 60] width 67 height 11
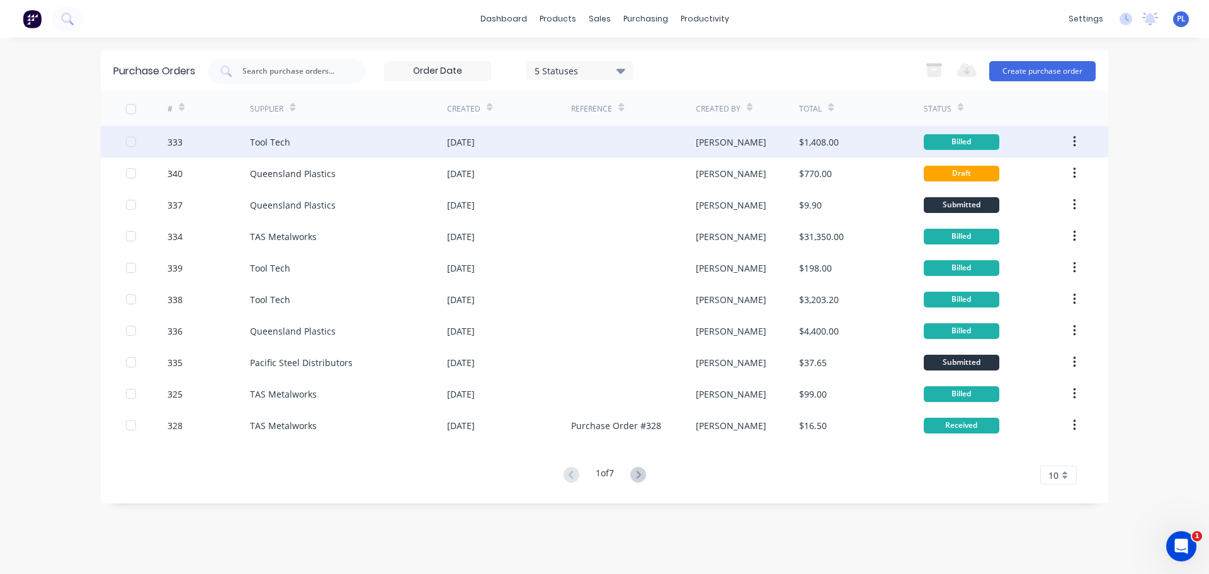
drag, startPoint x: 421, startPoint y: 243, endPoint x: 287, endPoint y: 154, distance: 161.4
click at [287, 154] on div "Tool Tech" at bounding box center [348, 141] width 197 height 31
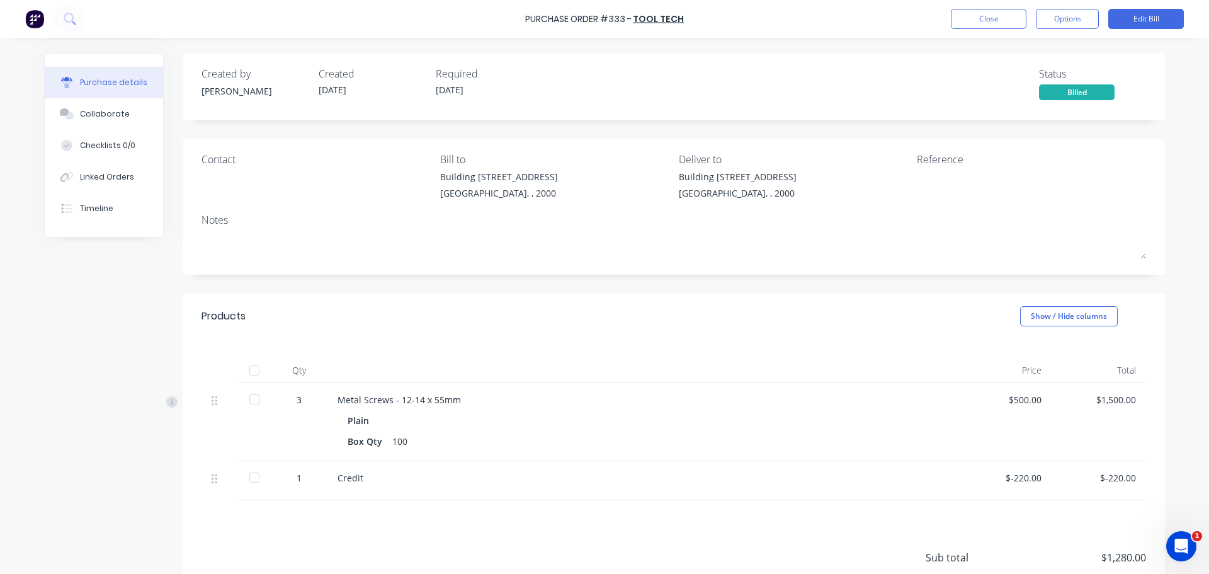
drag, startPoint x: 649, startPoint y: 302, endPoint x: 755, endPoint y: 311, distance: 106.8
click at [649, 303] on div "Products Show / Hide columns" at bounding box center [674, 316] width 983 height 45
click at [992, 21] on button "Close" at bounding box center [989, 19] width 76 height 20
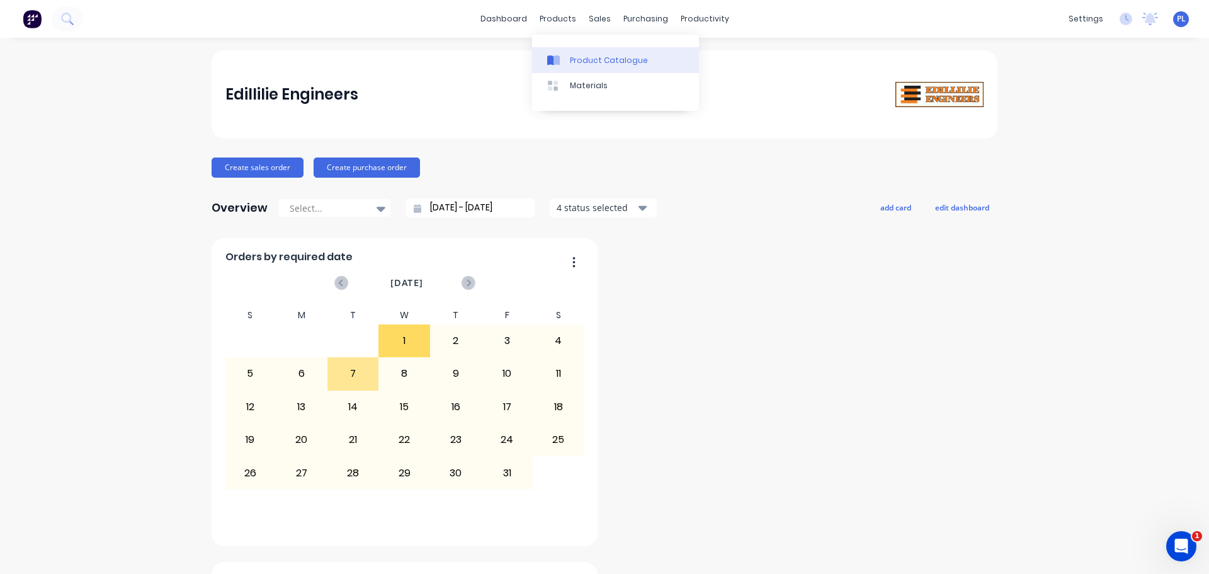
click at [610, 56] on div "Product Catalogue" at bounding box center [609, 60] width 78 height 11
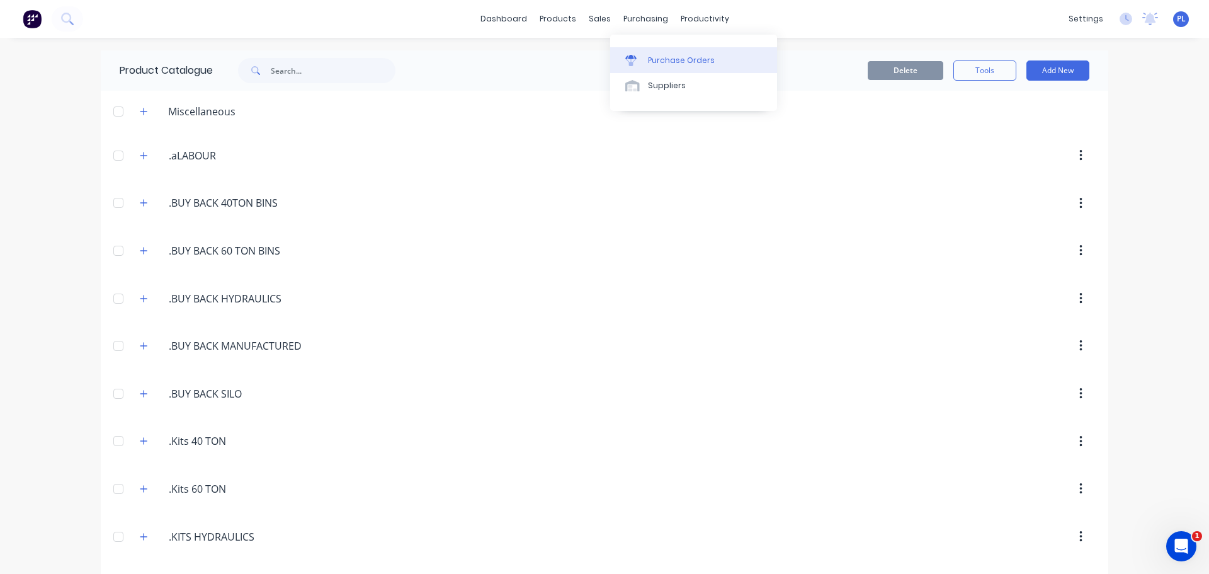
click at [666, 50] on link "Purchase Orders" at bounding box center [693, 59] width 167 height 25
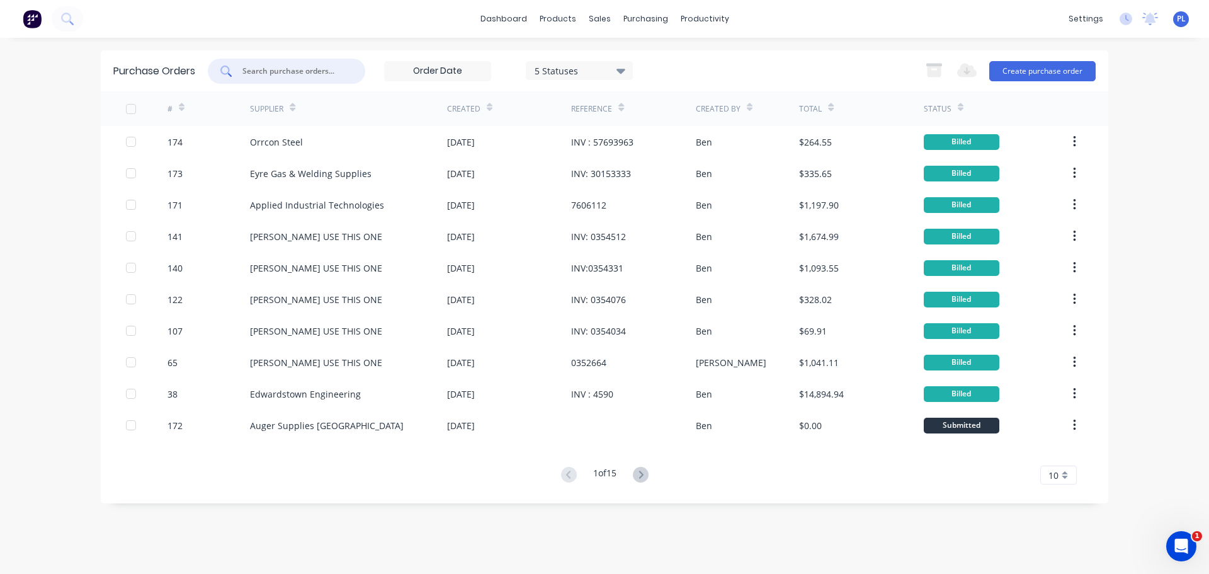
click at [294, 67] on input "text" at bounding box center [293, 71] width 105 height 13
type input "167"
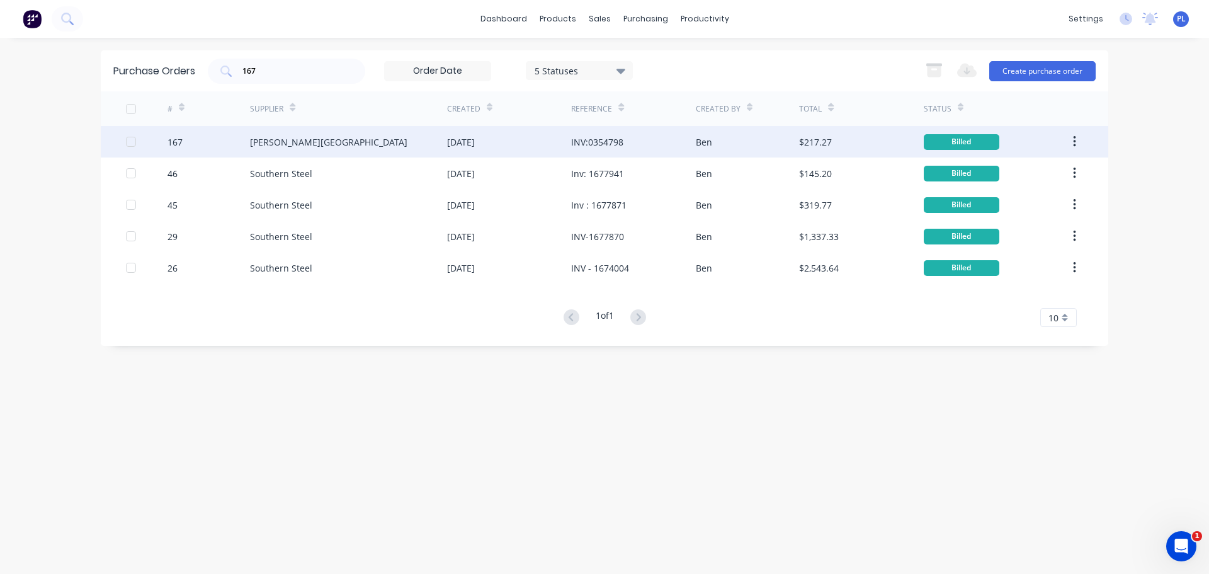
click at [198, 144] on div "167" at bounding box center [209, 141] width 83 height 31
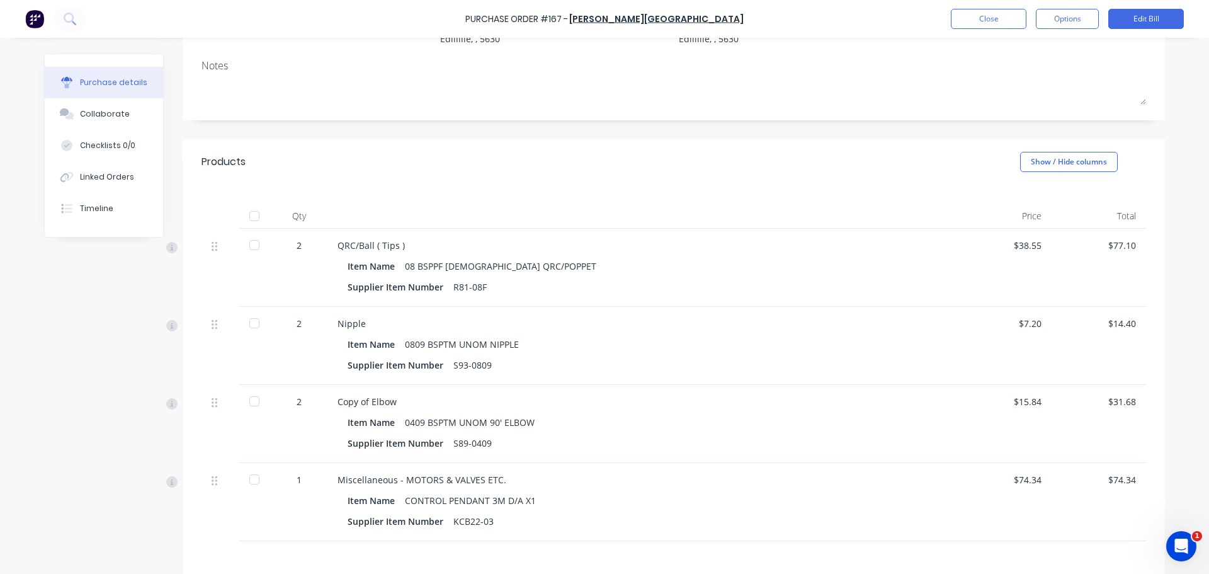
scroll to position [301, 0]
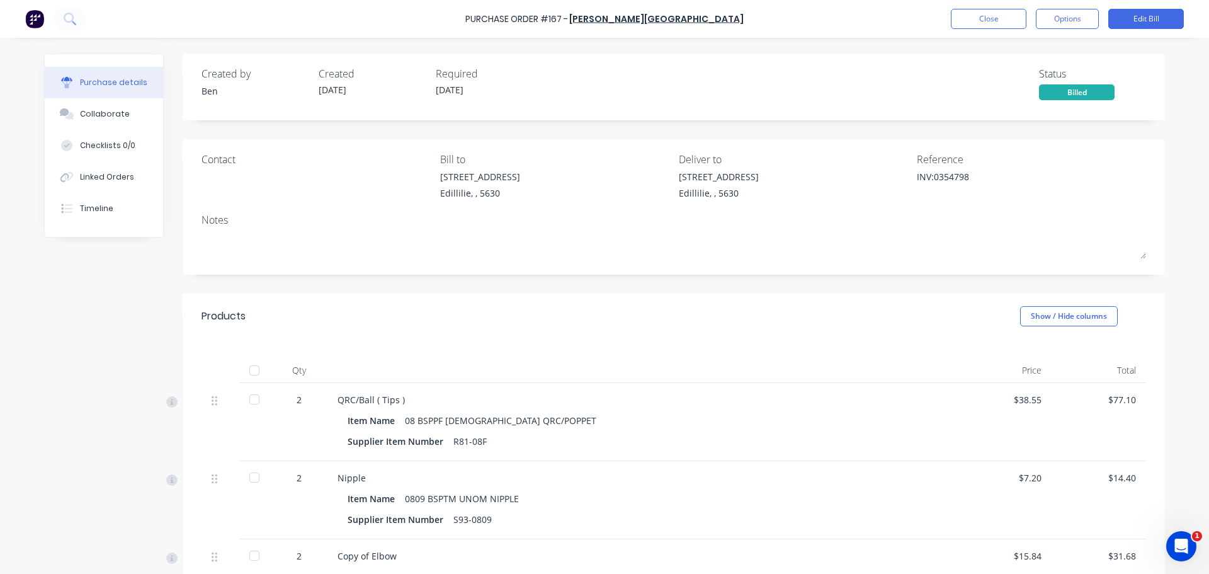
click at [254, 147] on div "Contact Bill to [STREET_ADDRESS] Deliver to [STREET_ADDRESS] Reference INV:0354…" at bounding box center [674, 206] width 983 height 135
drag, startPoint x: 1079, startPoint y: 8, endPoint x: 1071, endPoint y: 25, distance: 18.6
click at [1079, 8] on div "Purchase Order #167 - [PERSON_NAME] Close Options Edit Bill" at bounding box center [604, 19] width 1209 height 38
click at [1071, 25] on button "Options" at bounding box center [1067, 19] width 63 height 20
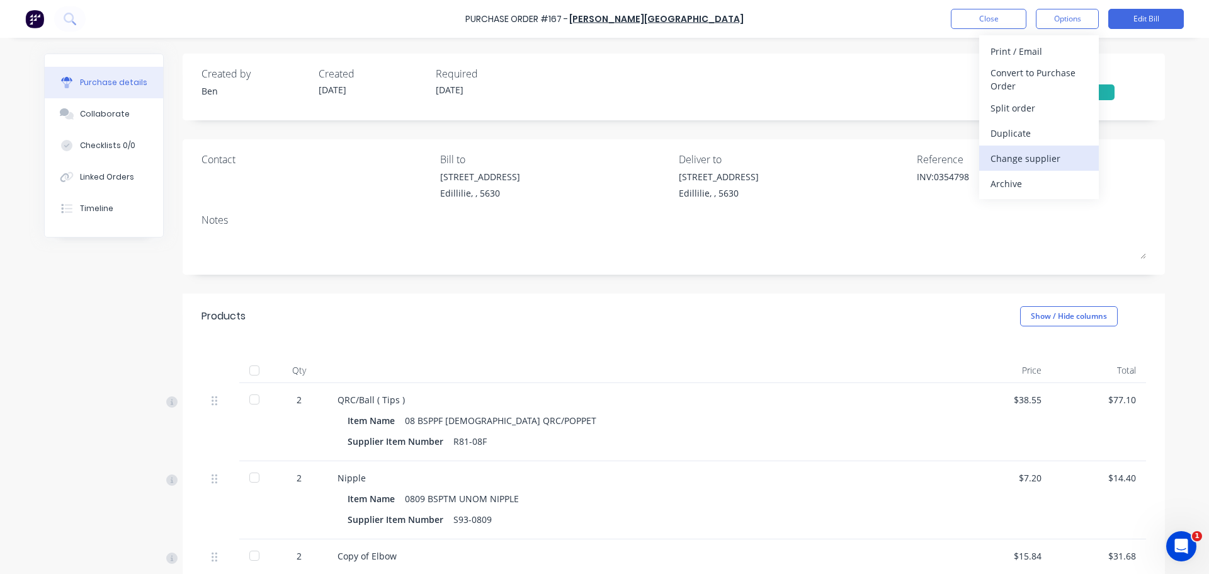
click at [1009, 151] on div "Change supplier" at bounding box center [1039, 158] width 97 height 18
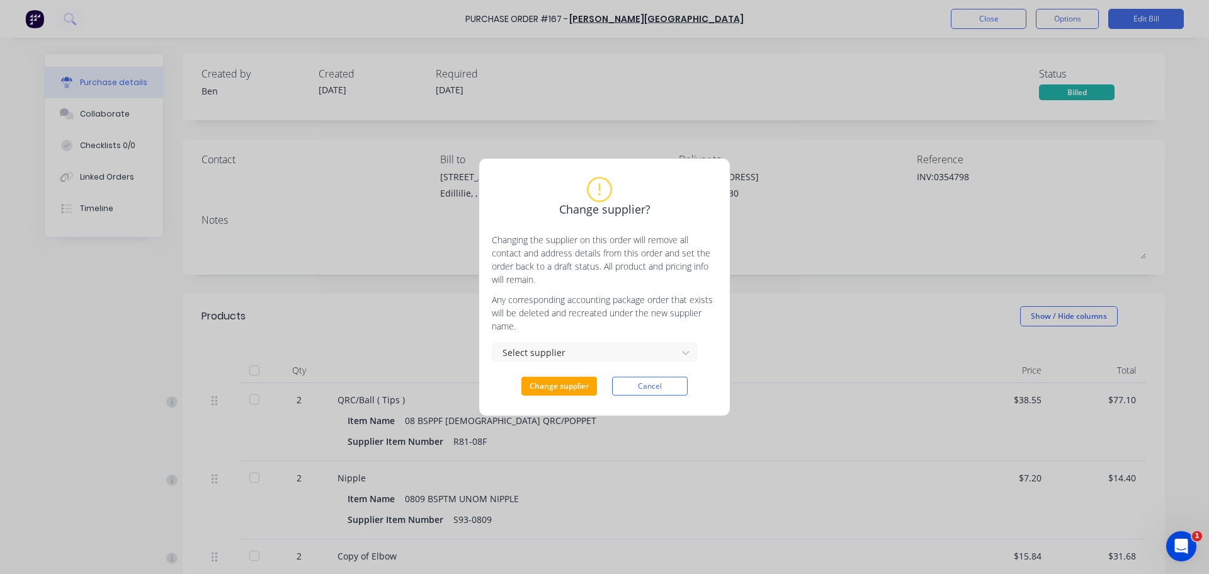
type textarea "x"
click at [533, 346] on div "Change supplier? Changing the supplier on this order will remove all contact an…" at bounding box center [605, 286] width 226 height 217
click at [532, 353] on div at bounding box center [587, 353] width 168 height 16
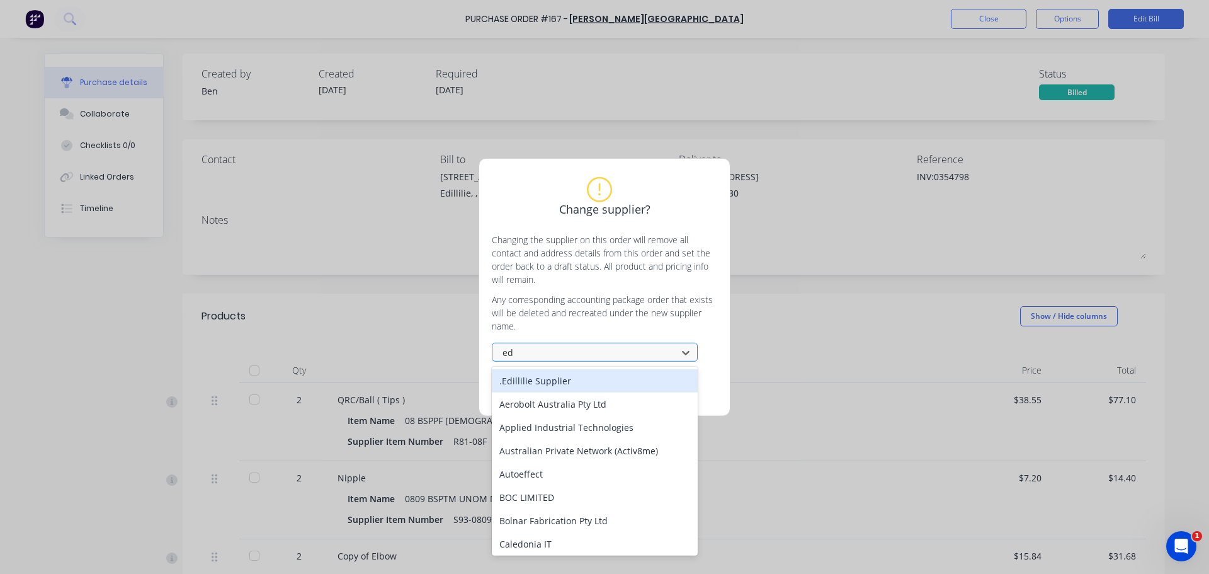
type input "e"
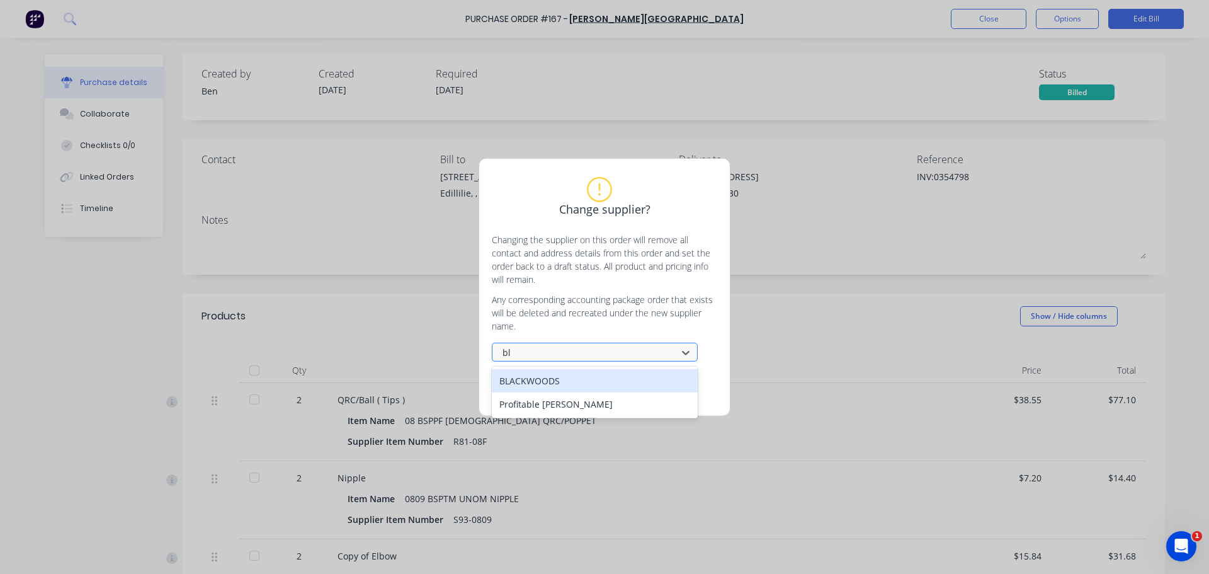
type input "b"
type input "ship"
click at [527, 375] on div "B. L. Shipway USE THIS ONE" at bounding box center [595, 380] width 206 height 23
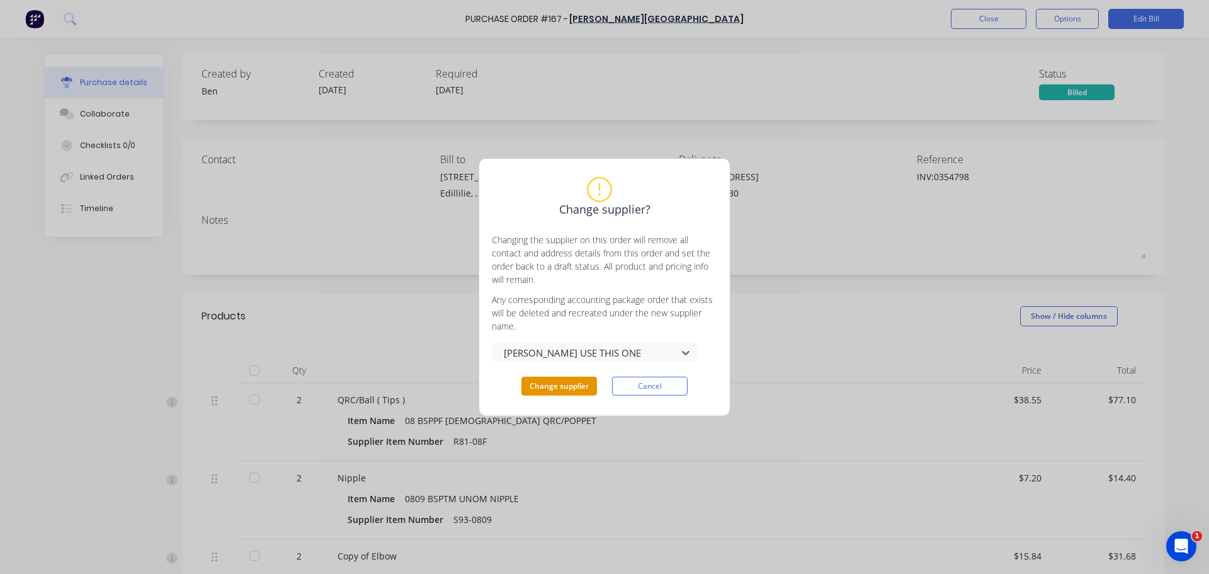
click at [567, 386] on button "Change supplier" at bounding box center [560, 386] width 76 height 19
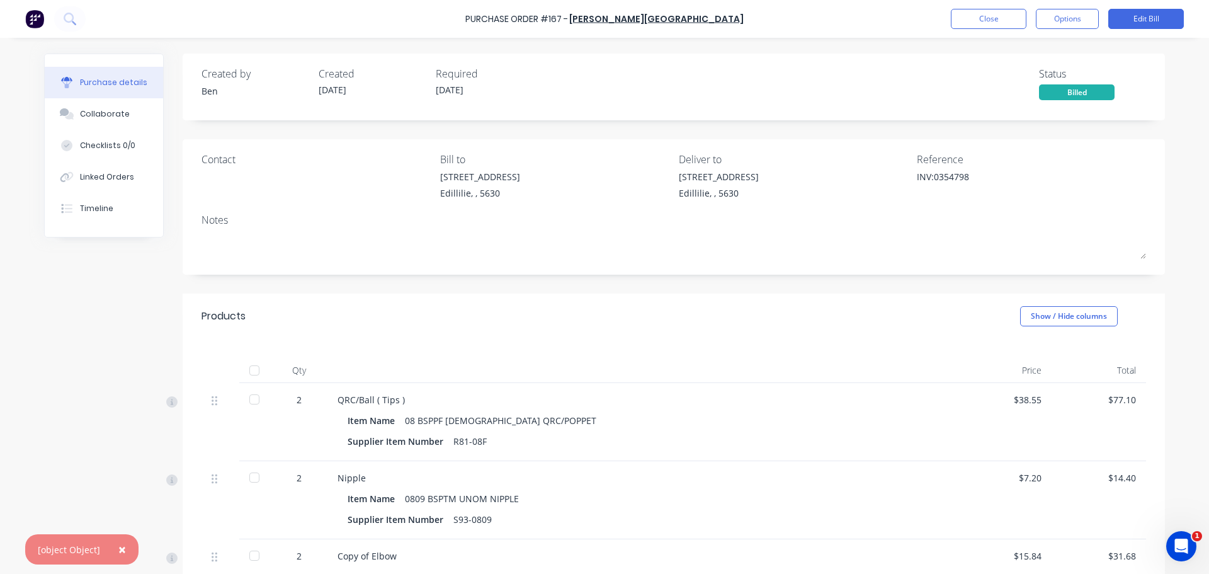
type textarea "x"
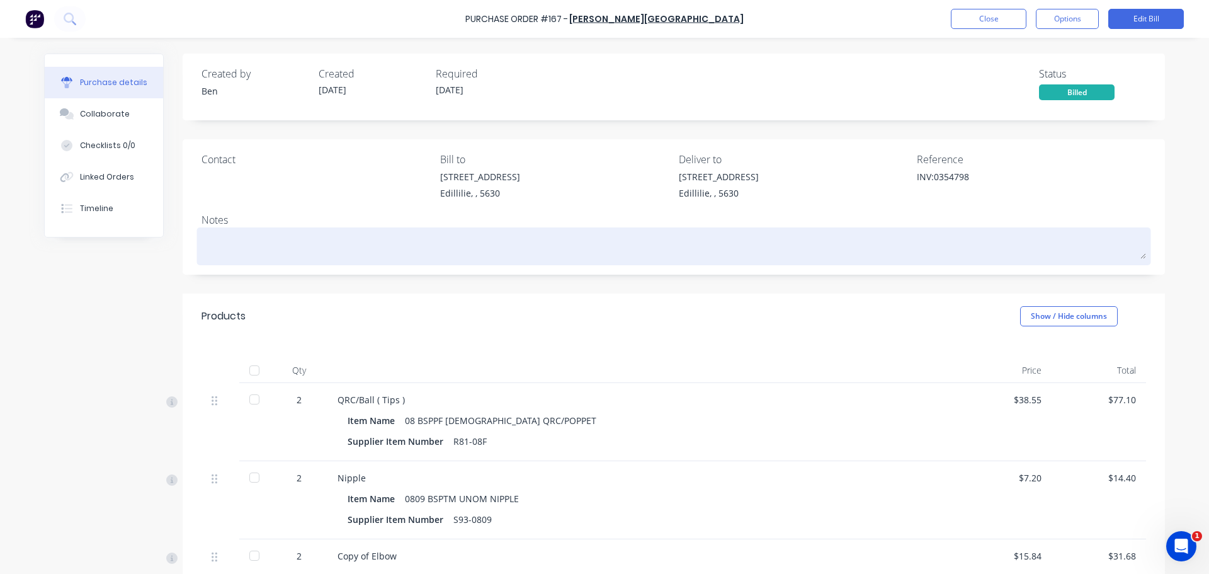
drag, startPoint x: 942, startPoint y: 215, endPoint x: 931, endPoint y: 229, distance: 17.5
click at [942, 216] on div "Contact Bill to 1-3 Main St Edillilie, , 5630 Deliver to 1-3 Main St Edillilie,…" at bounding box center [674, 206] width 983 height 135
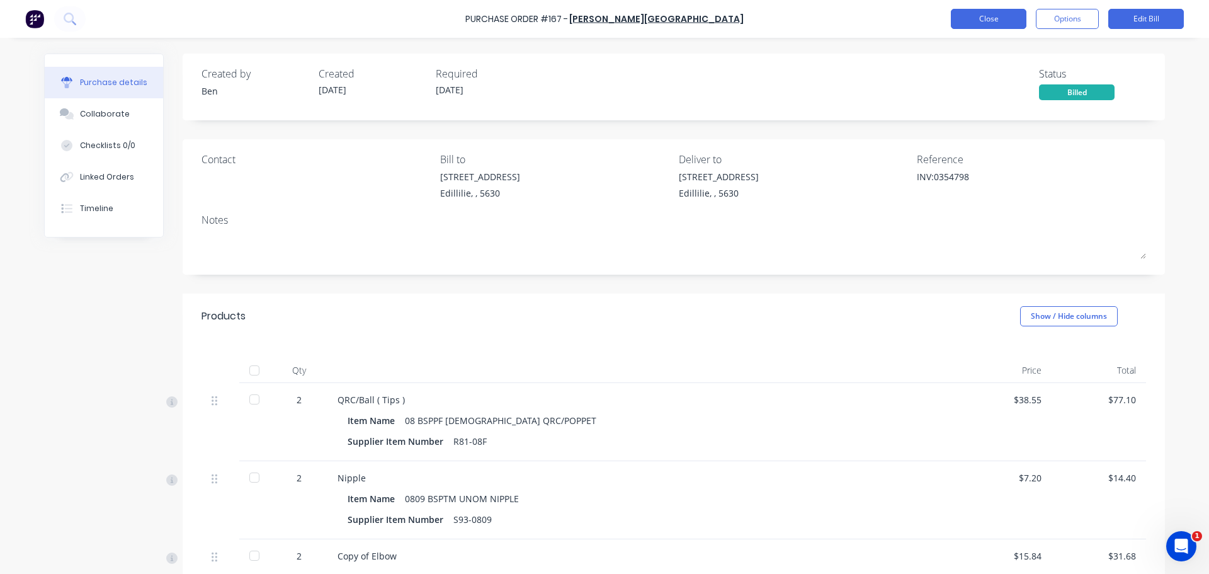
click at [969, 23] on button "Close" at bounding box center [989, 19] width 76 height 20
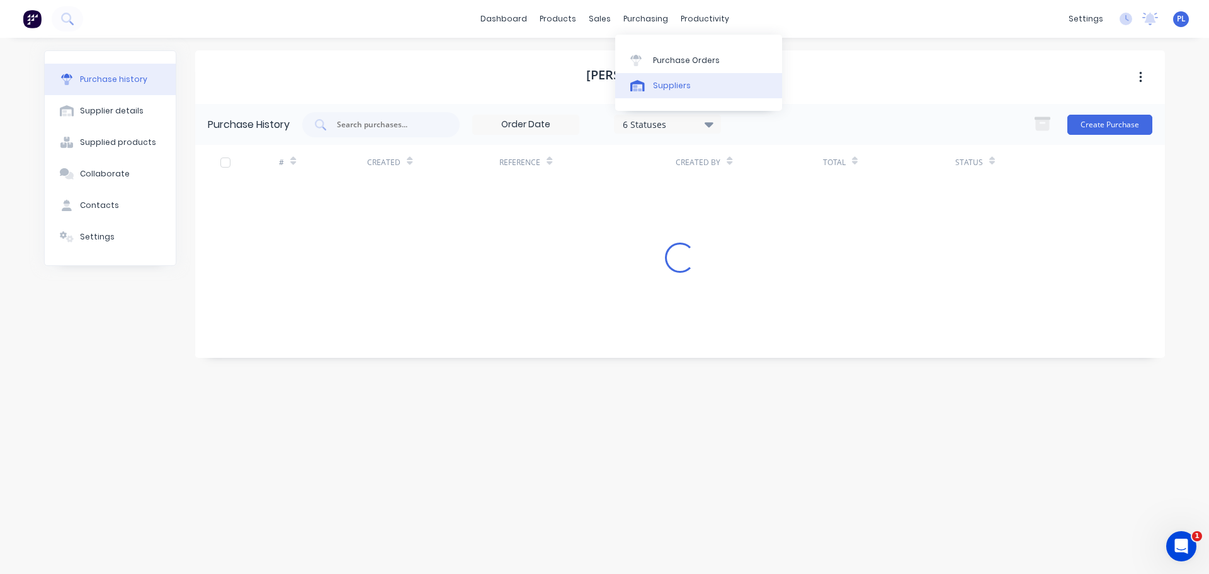
drag, startPoint x: 664, startPoint y: 80, endPoint x: 620, endPoint y: 90, distance: 44.6
click at [665, 81] on div "Suppliers" at bounding box center [672, 85] width 38 height 11
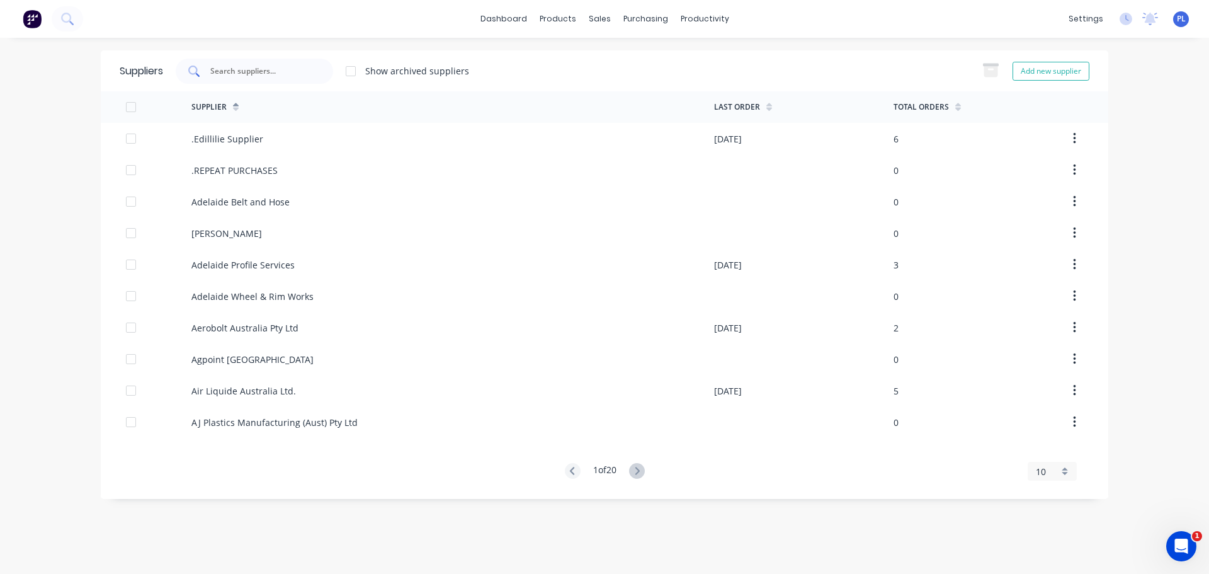
click at [251, 60] on div at bounding box center [254, 71] width 157 height 25
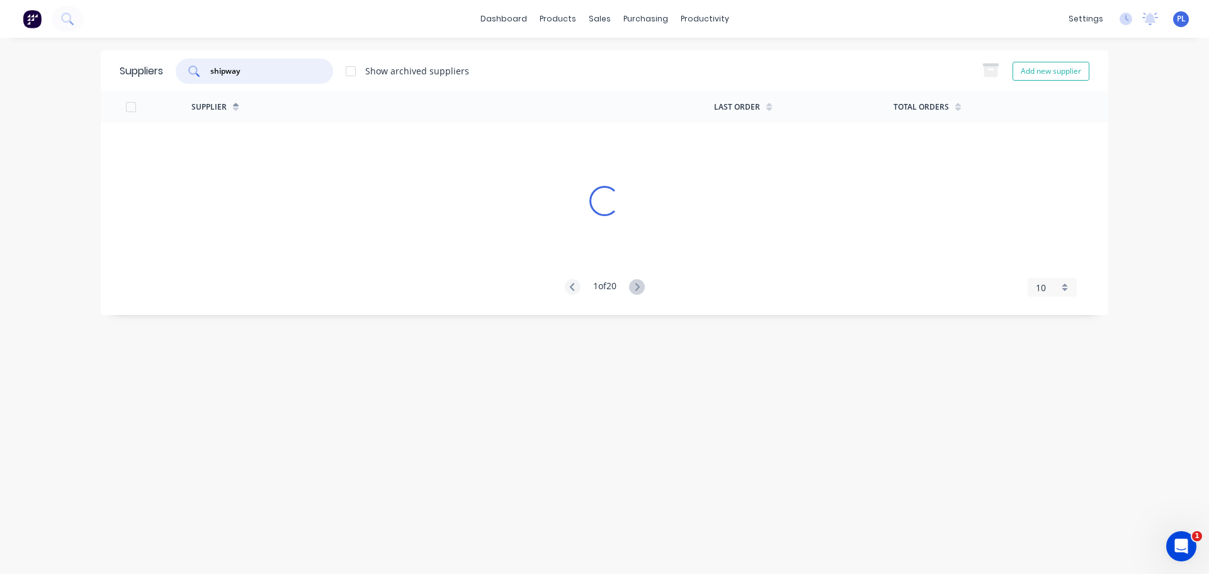
type input "shipway"
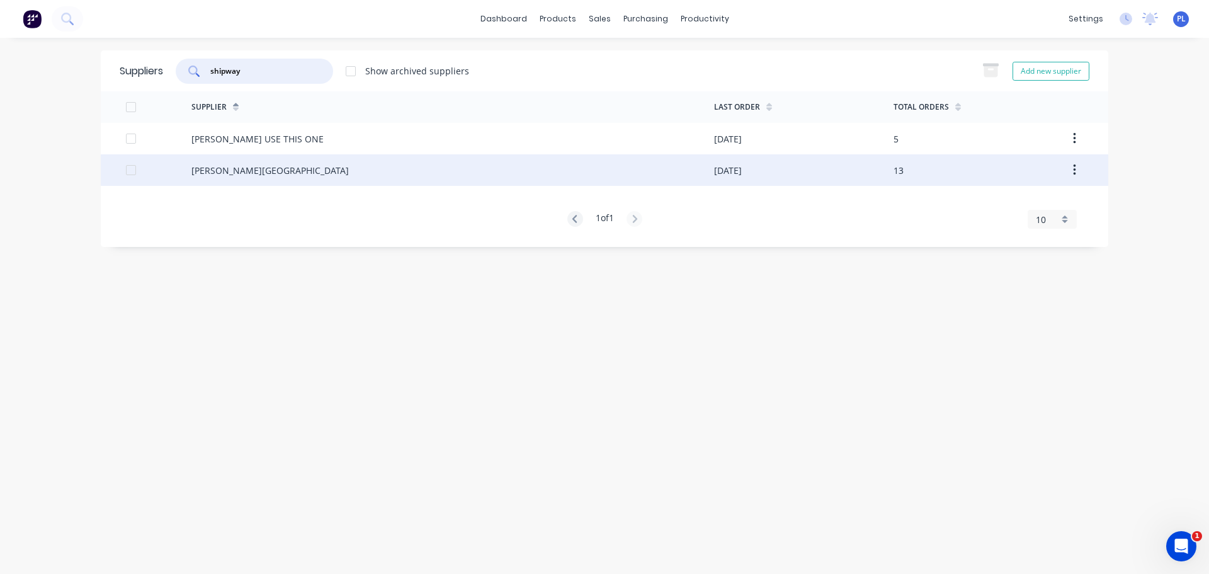
click at [222, 176] on div "B.L. Shipway" at bounding box center [269, 170] width 157 height 13
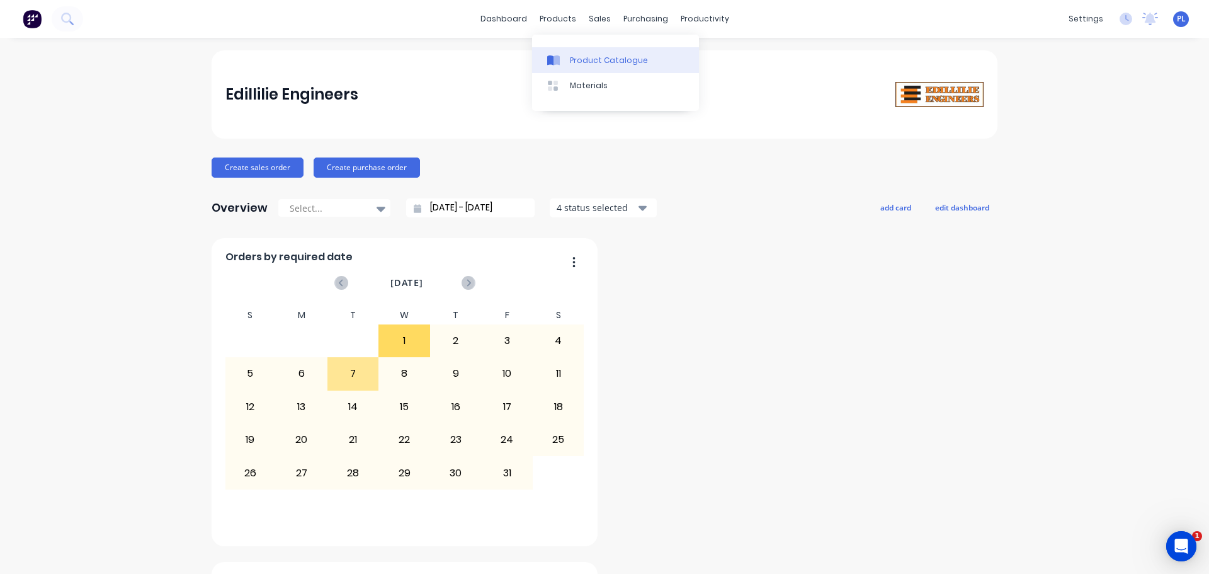
click at [578, 58] on div "Product Catalogue" at bounding box center [609, 60] width 78 height 11
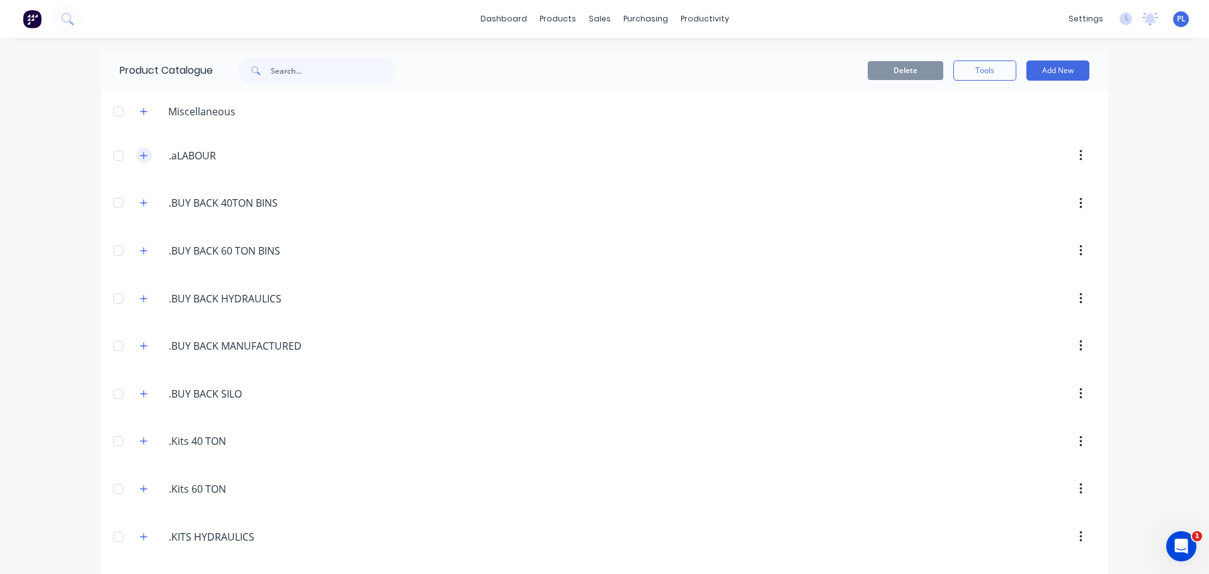
click at [136, 161] on button "button" at bounding box center [144, 155] width 16 height 16
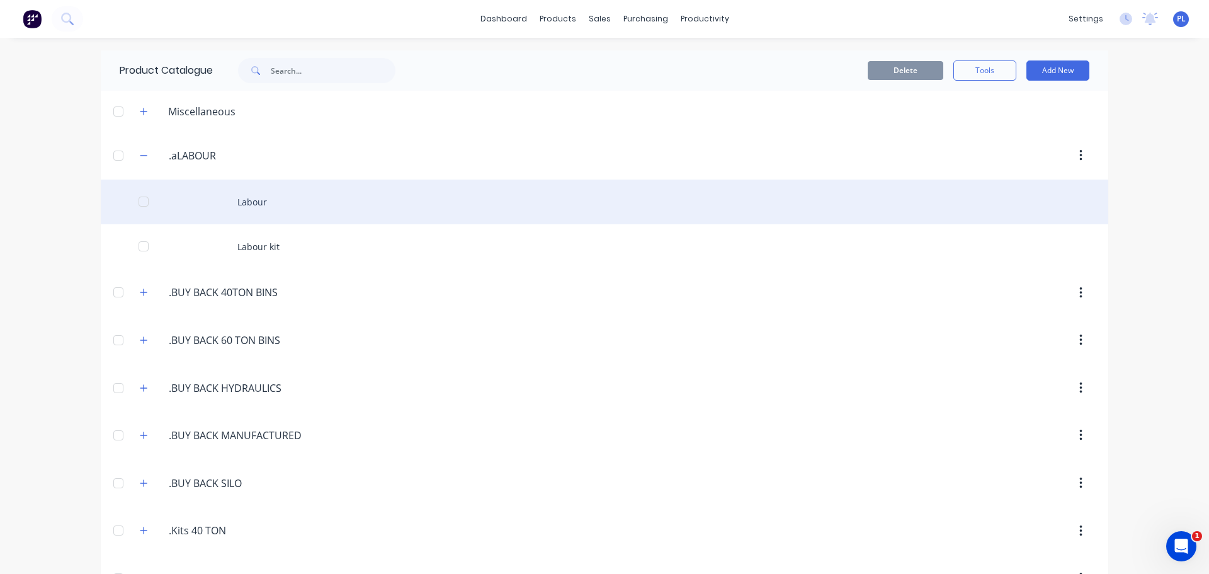
click at [295, 201] on div "Labour" at bounding box center [605, 202] width 1008 height 45
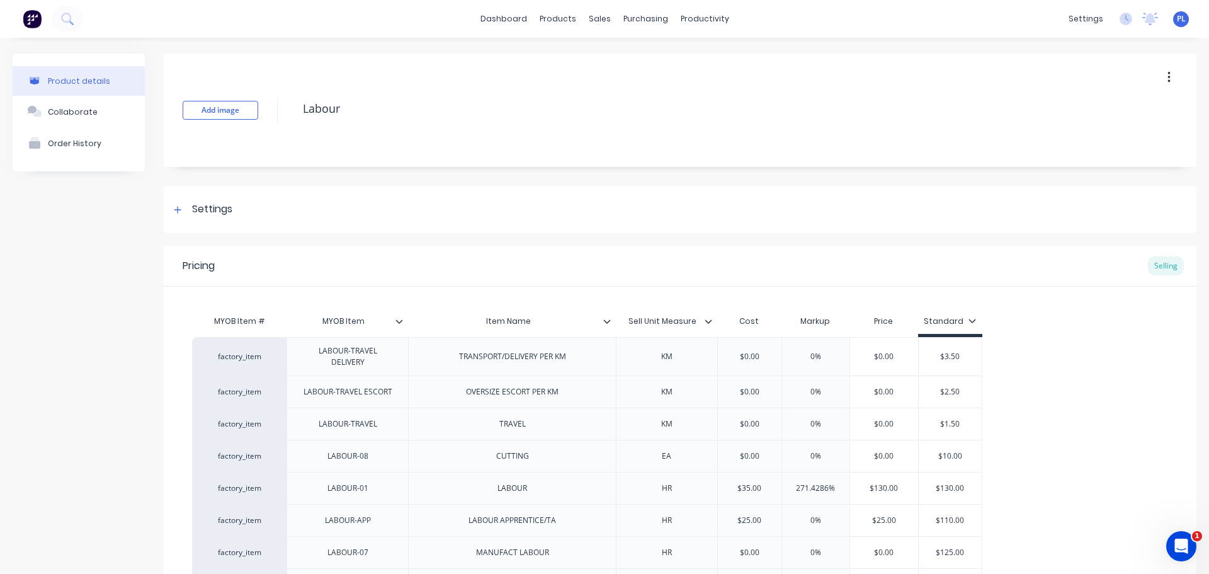
type textarea "x"
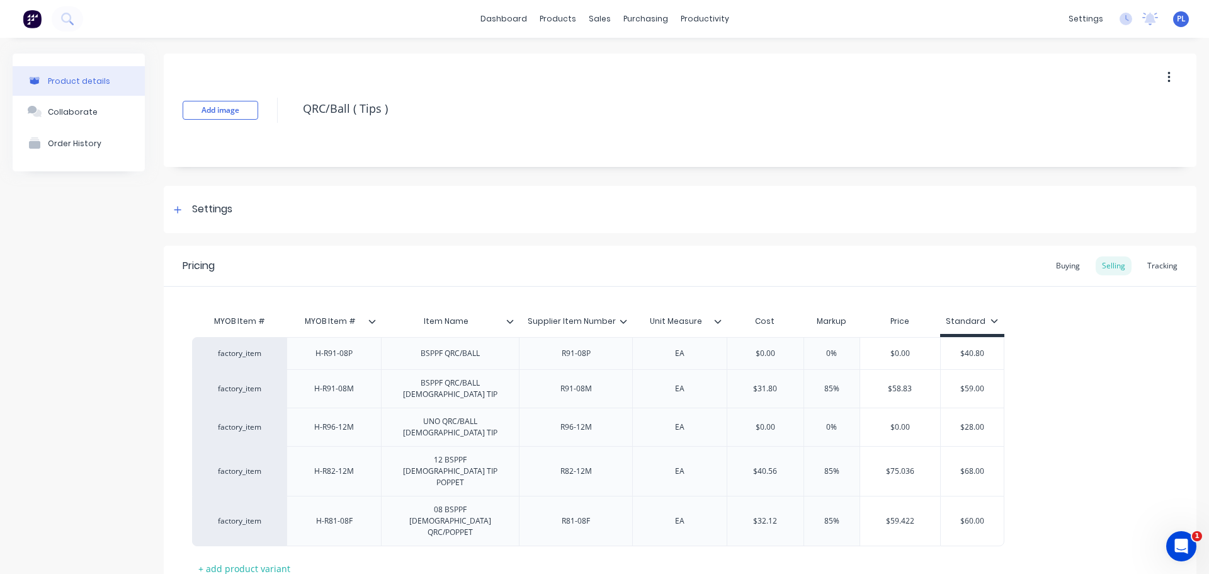
scroll to position [55, 0]
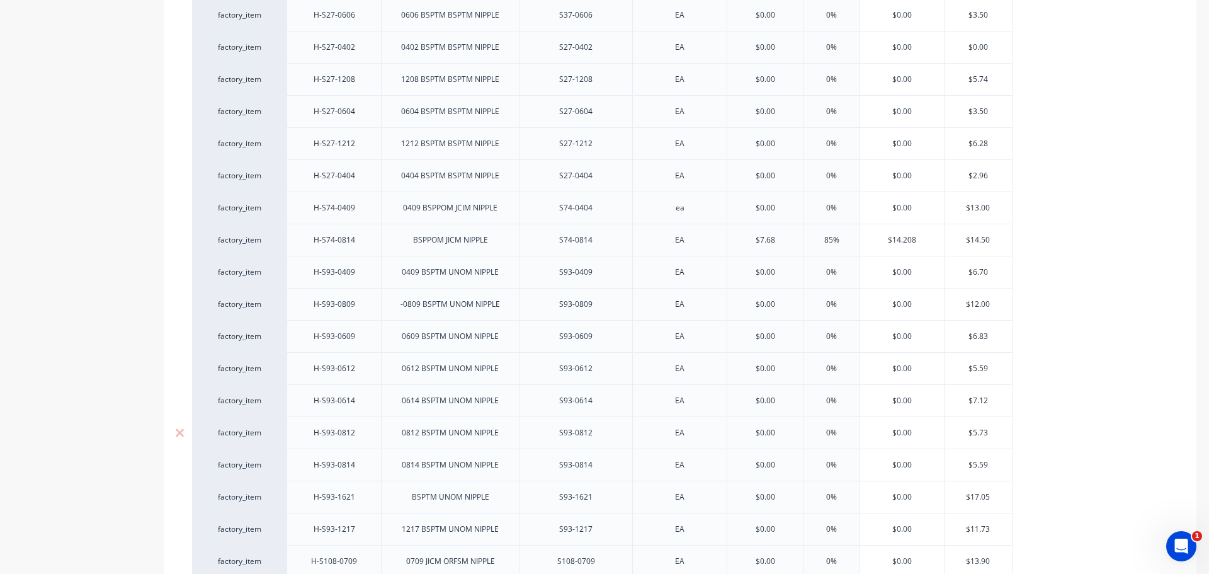
type textarea "x"
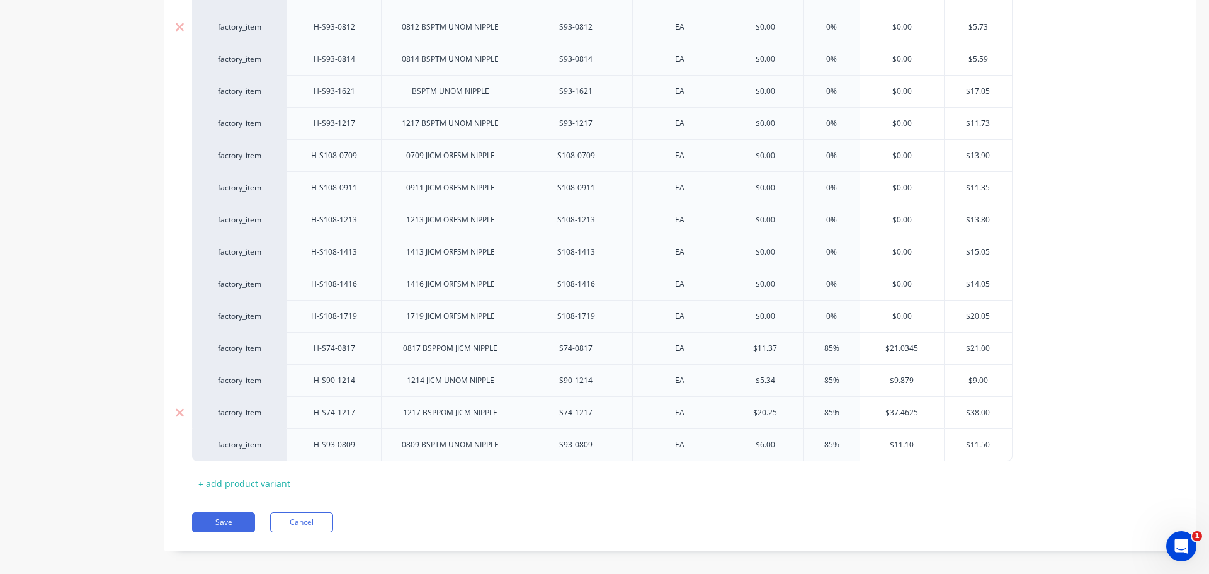
scroll to position [1174, 0]
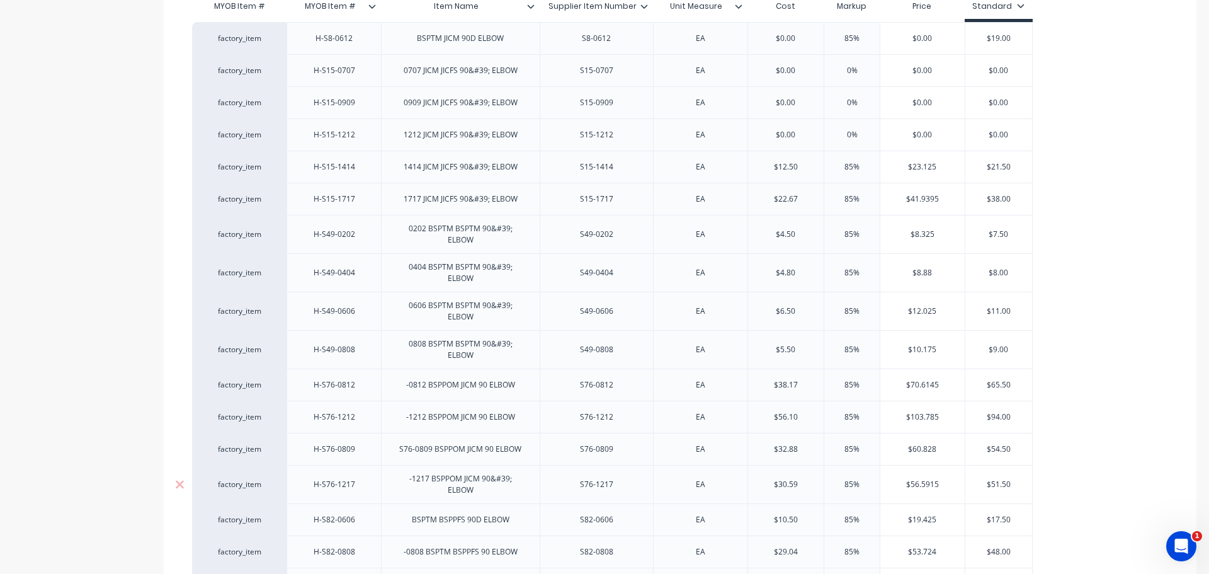
scroll to position [439, 0]
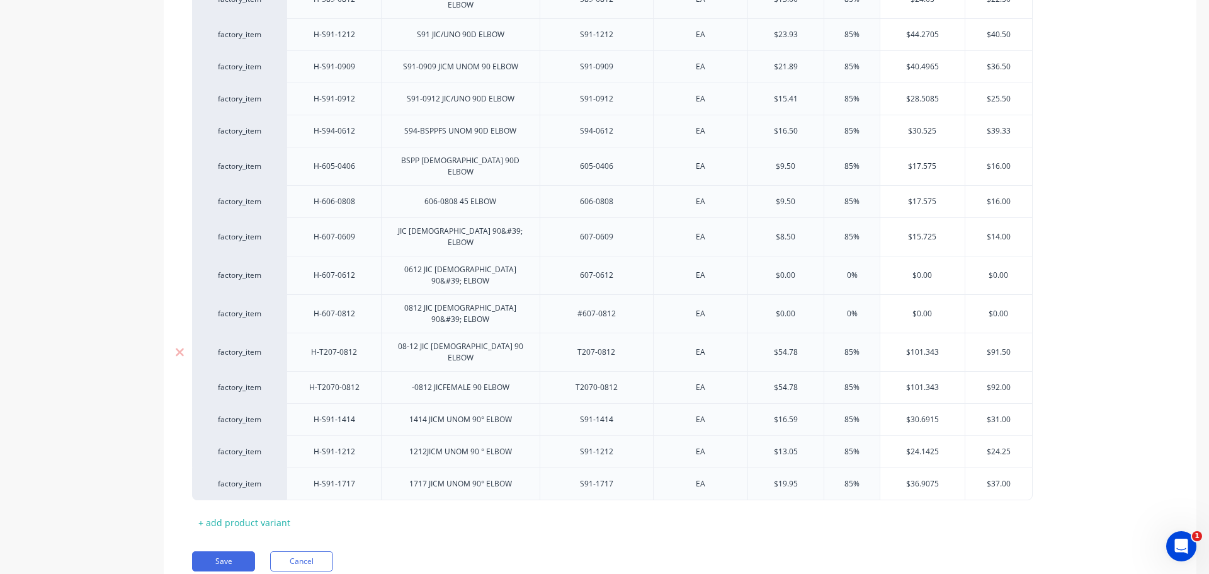
type textarea "x"
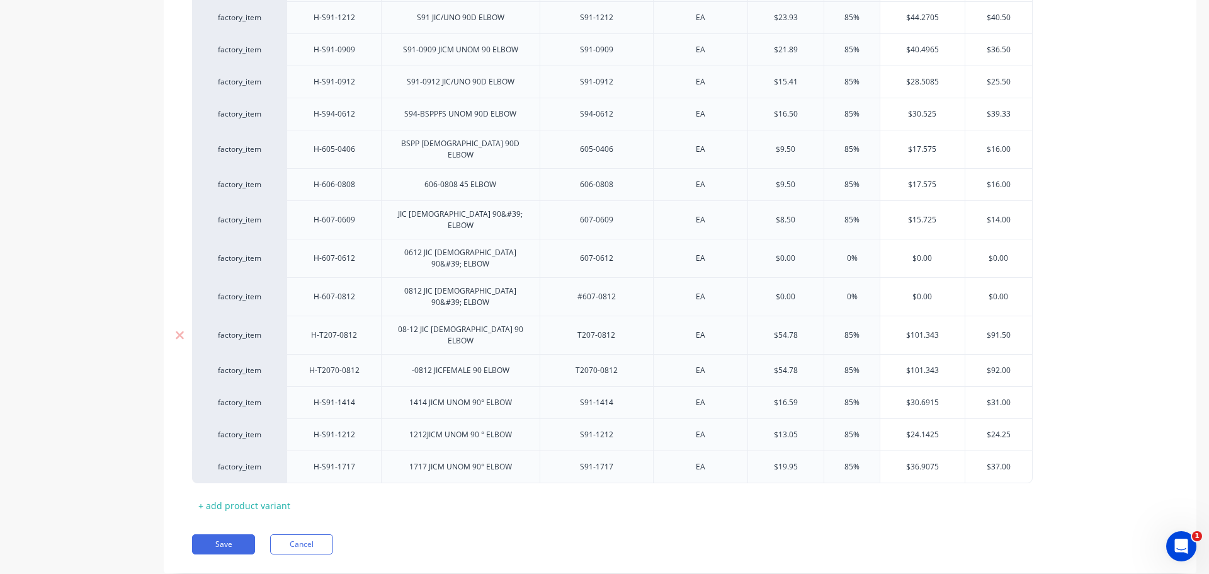
scroll to position [1076, 0]
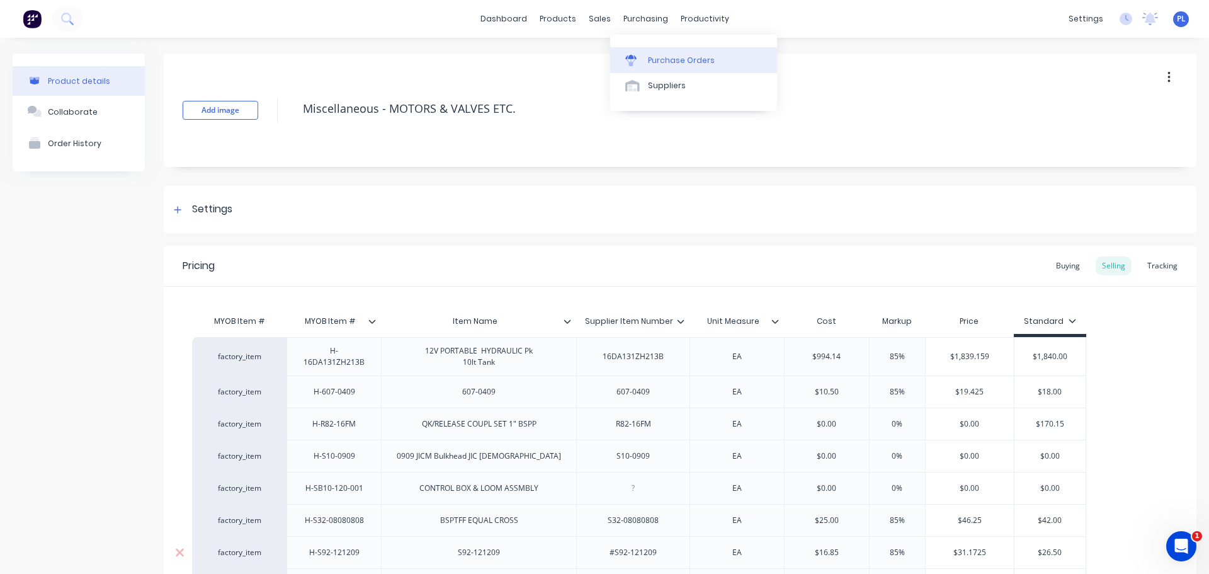
click at [651, 59] on div "Purchase Orders" at bounding box center [681, 60] width 67 height 11
